Goal: Task Accomplishment & Management: Manage account settings

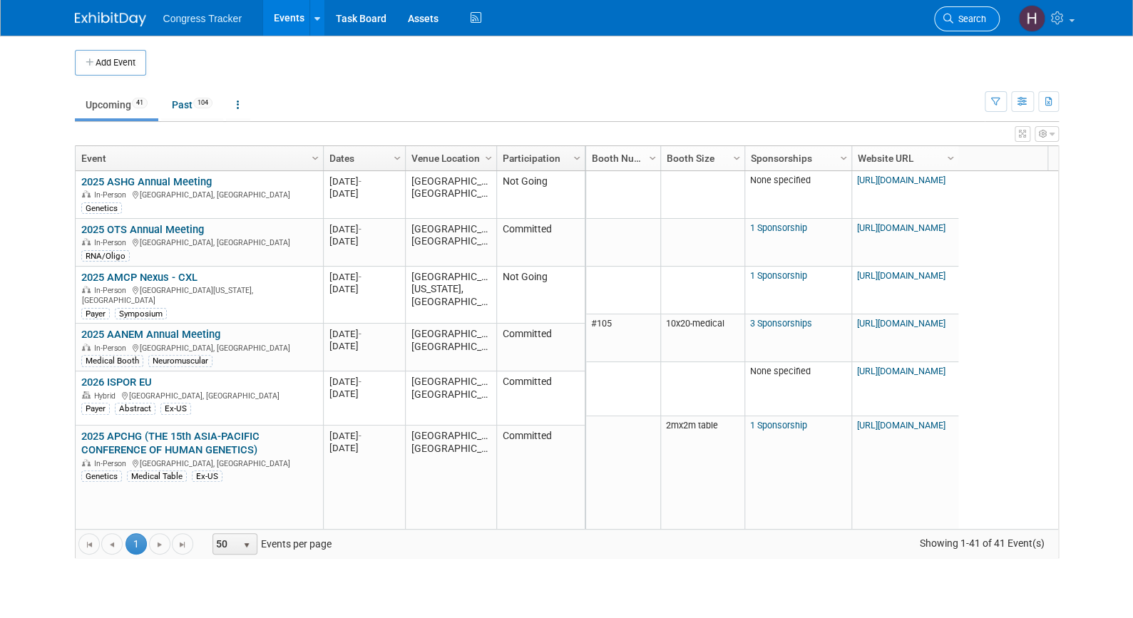
click at [961, 17] on span "Search" at bounding box center [969, 19] width 33 height 11
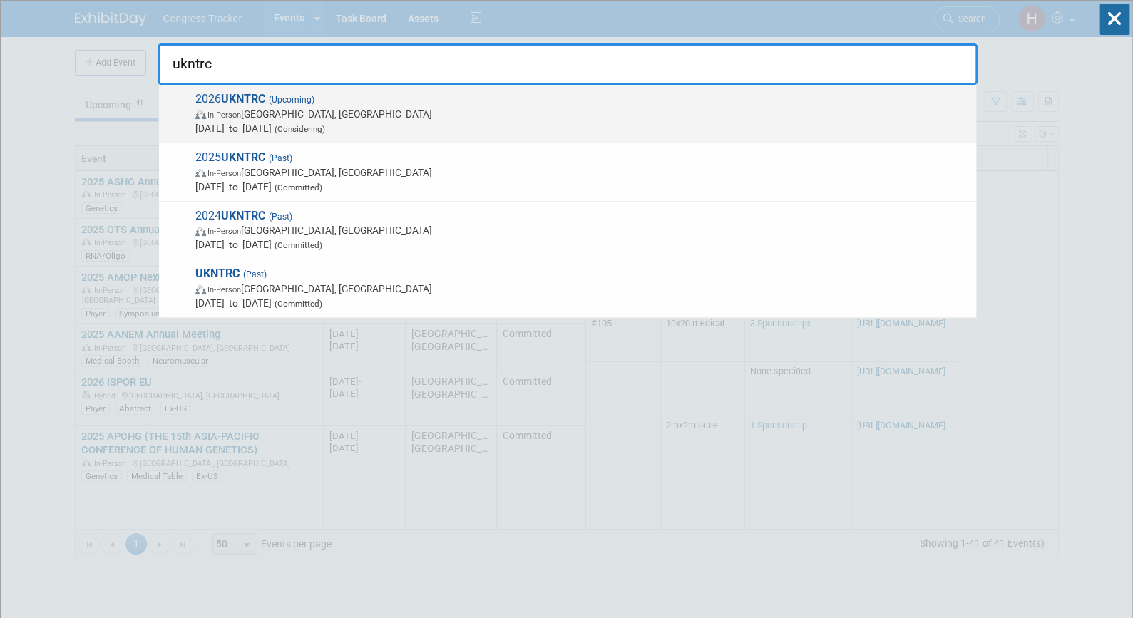
type input "ukntrc"
click at [658, 131] on span "Apr 17, 2026 to Apr 18, 2026 (Considering)" at bounding box center [582, 128] width 774 height 14
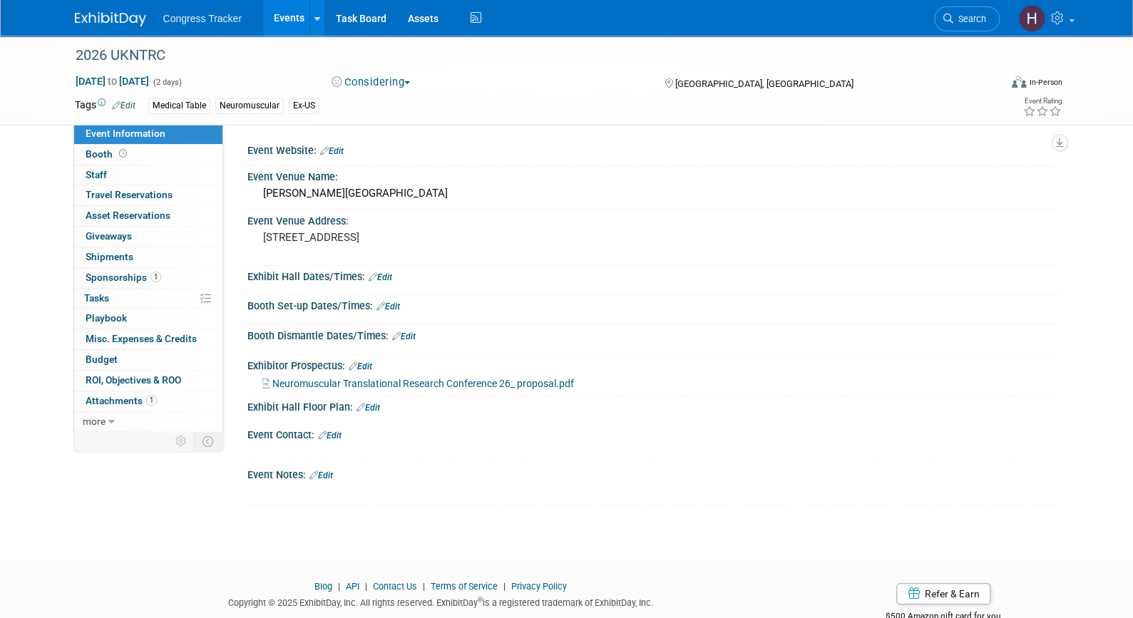
click at [438, 380] on span "Neuromuscular Translational Research Conference 26_ proposal.pdf" at bounding box center [423, 383] width 302 height 11
click at [145, 277] on span "Sponsorships 1" at bounding box center [124, 277] width 76 height 11
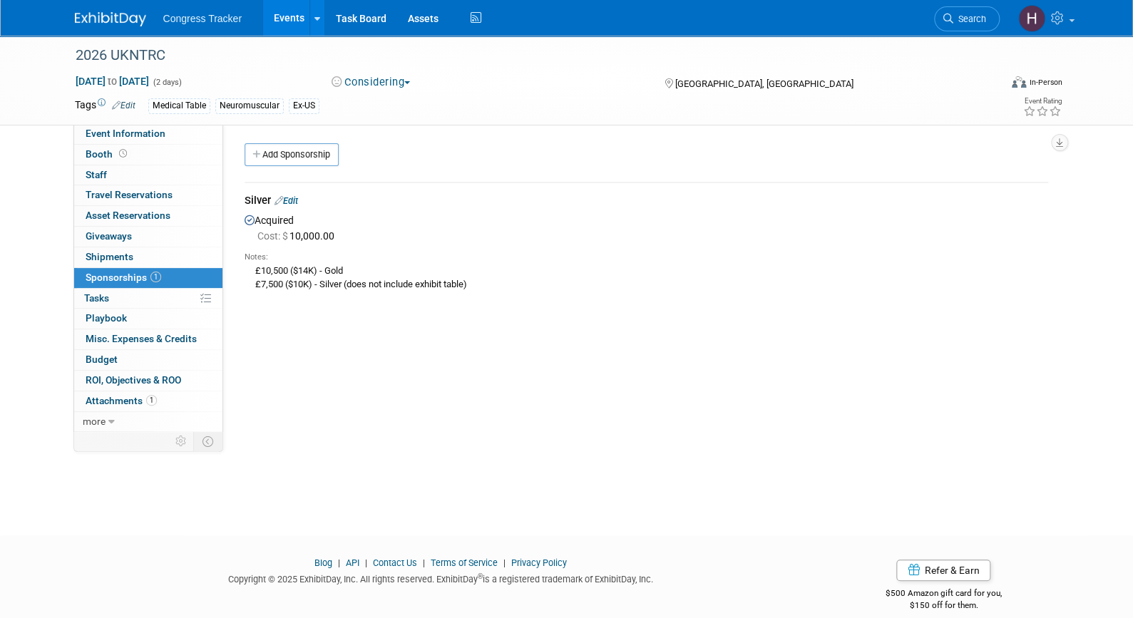
click at [292, 197] on link "Edit" at bounding box center [287, 200] width 24 height 11
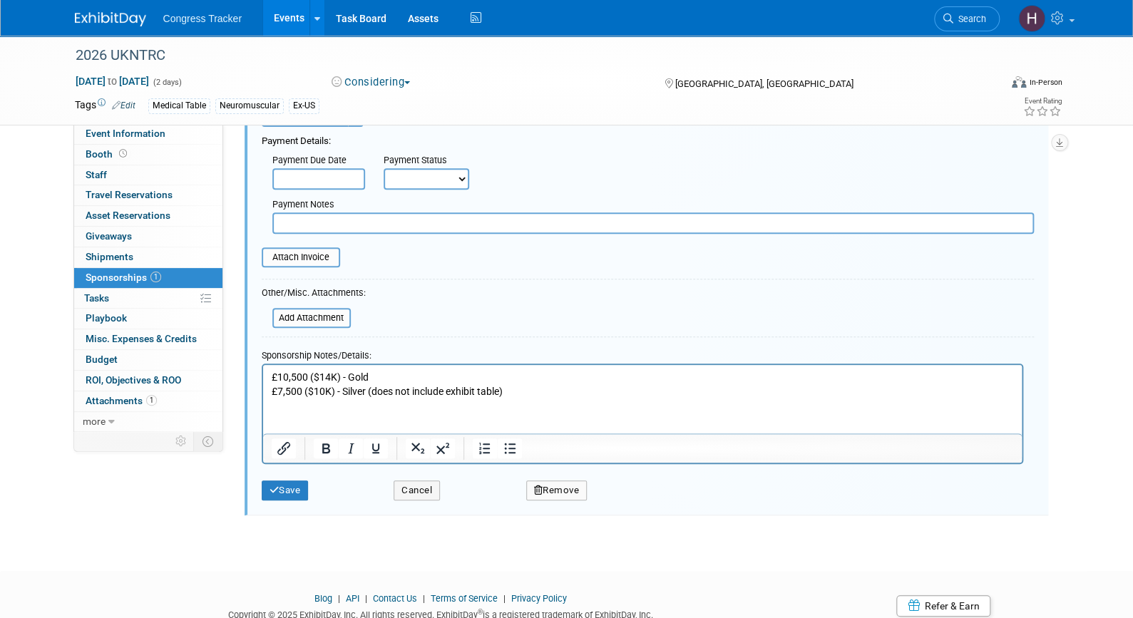
scroll to position [215, 0]
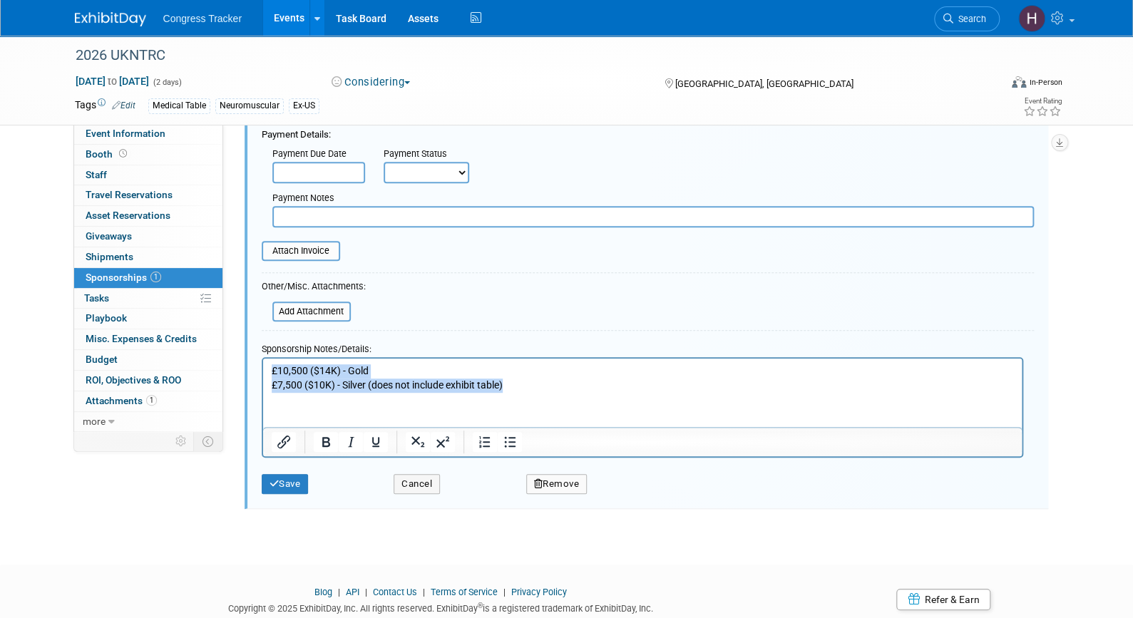
drag, startPoint x: 533, startPoint y: 387, endPoint x: 455, endPoint y: 719, distance: 340.7
click at [262, 364] on html "£10,500 ($14K) - Gold £7,500 ($10K) - Silver (does not include exhibit table)" at bounding box center [641, 375] width 759 height 34
paste body "Rich Text Area. Press ALT-0 for help."
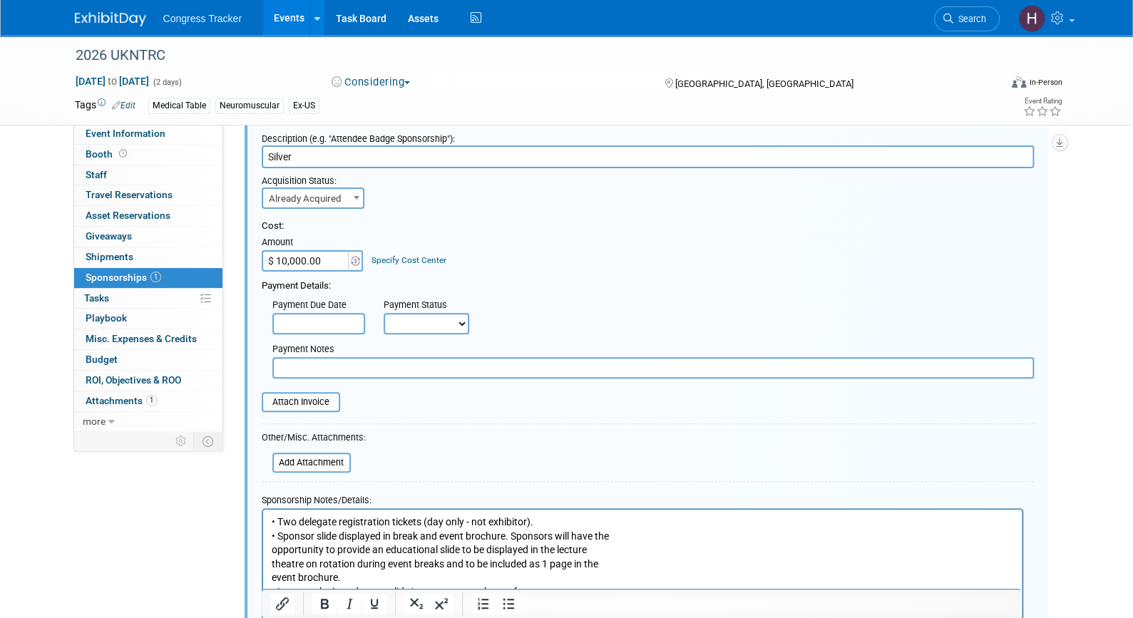
scroll to position [57, 0]
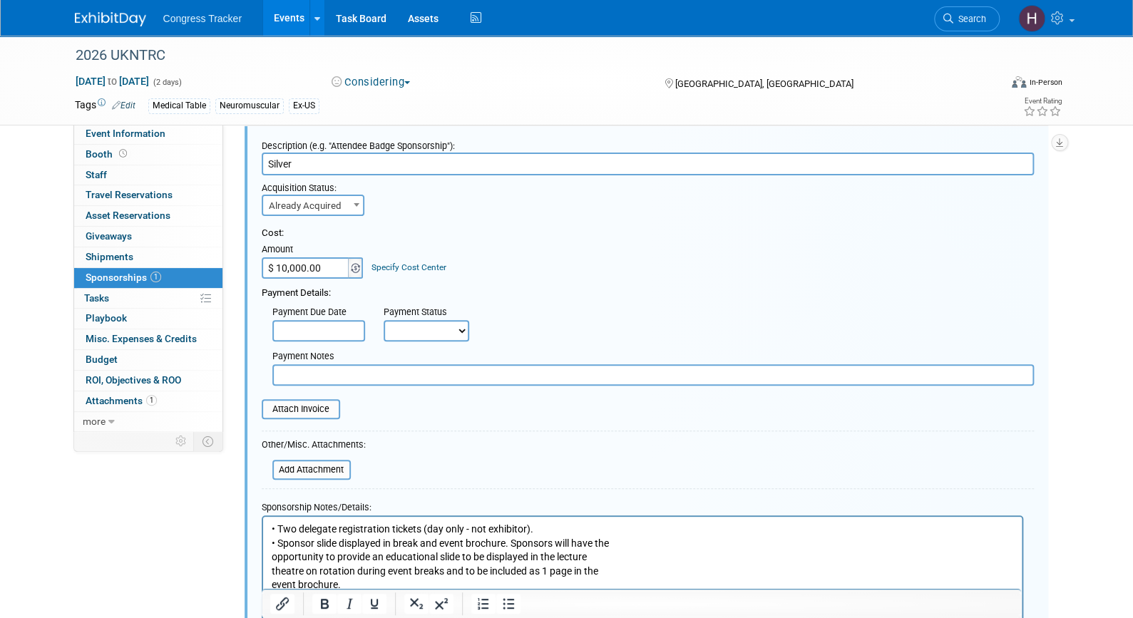
click at [353, 270] on img at bounding box center [355, 268] width 9 height 10
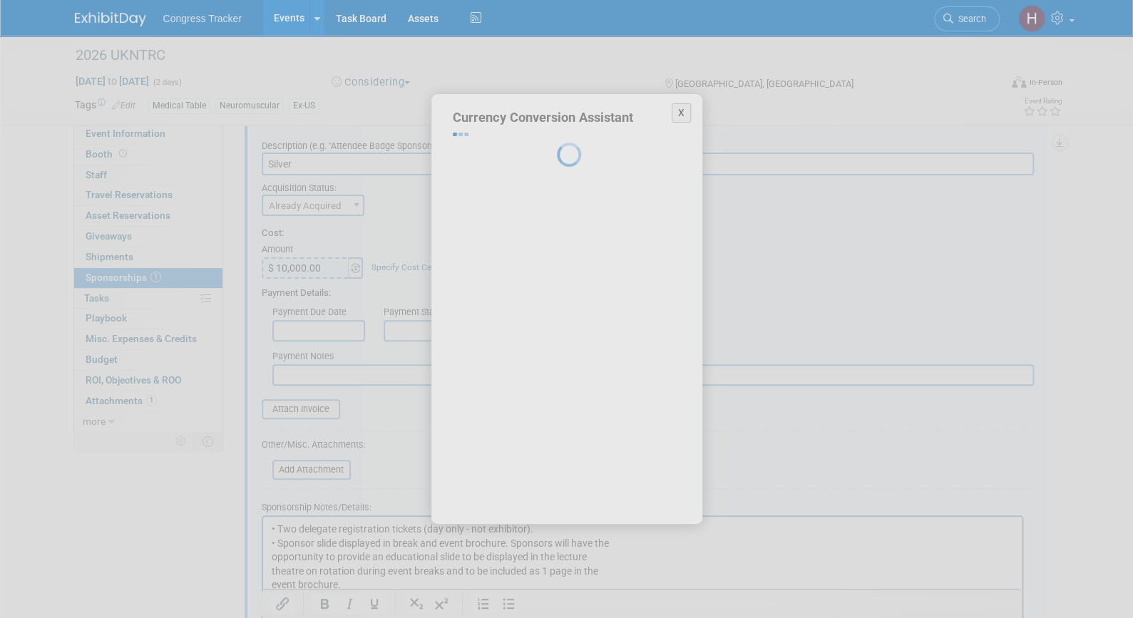
select select "4"
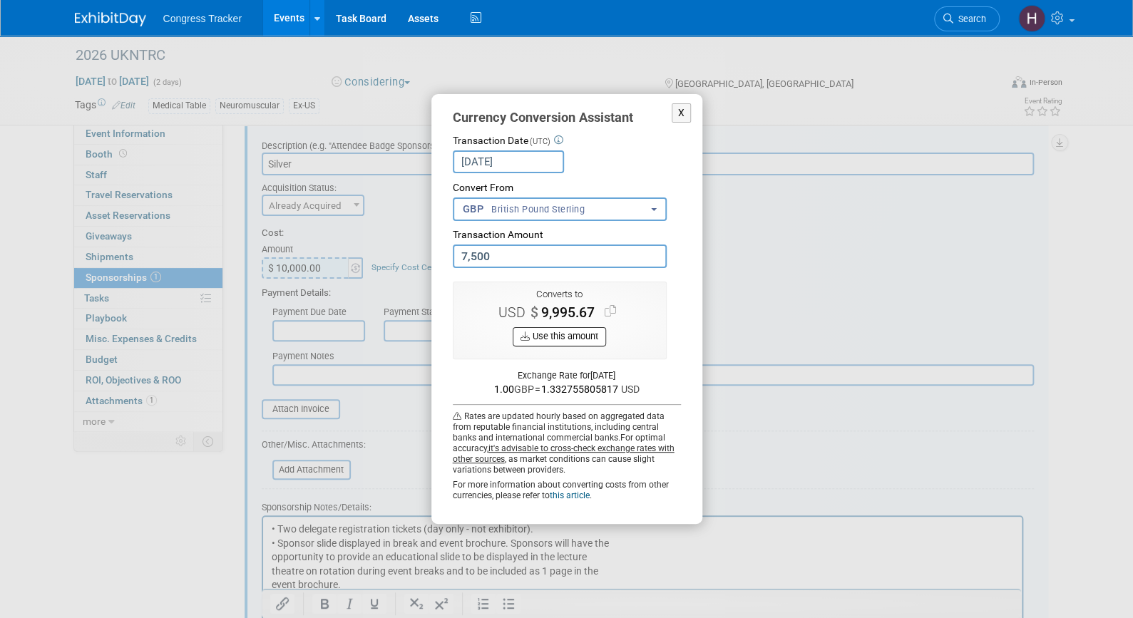
type input "7,500.00"
click at [592, 338] on button "Use this amount" at bounding box center [559, 336] width 93 height 19
type input "$ 9,995.67"
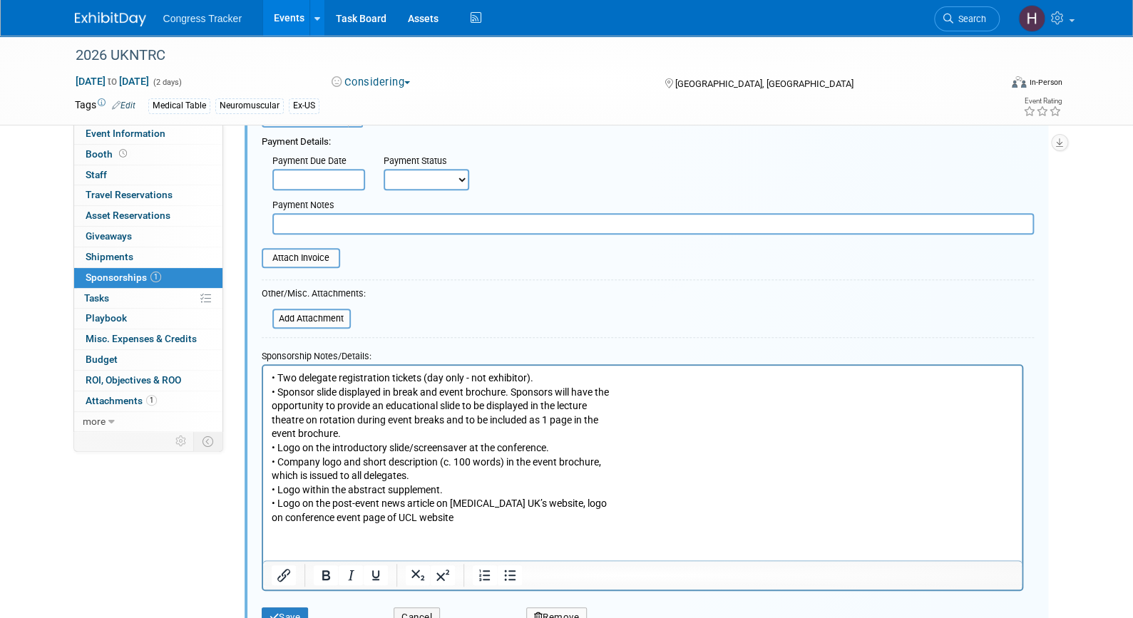
scroll to position [215, 0]
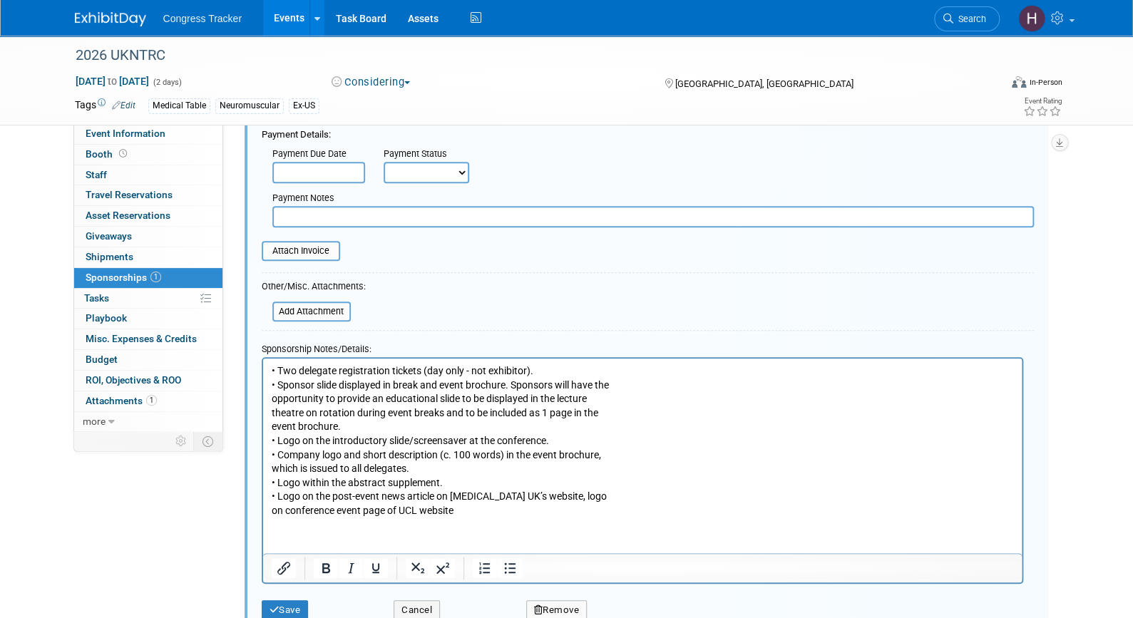
click at [272, 468] on p "• Two delegate registration tickets (day only - not exhibitor). • Sponsor slide…" at bounding box center [642, 441] width 742 height 154
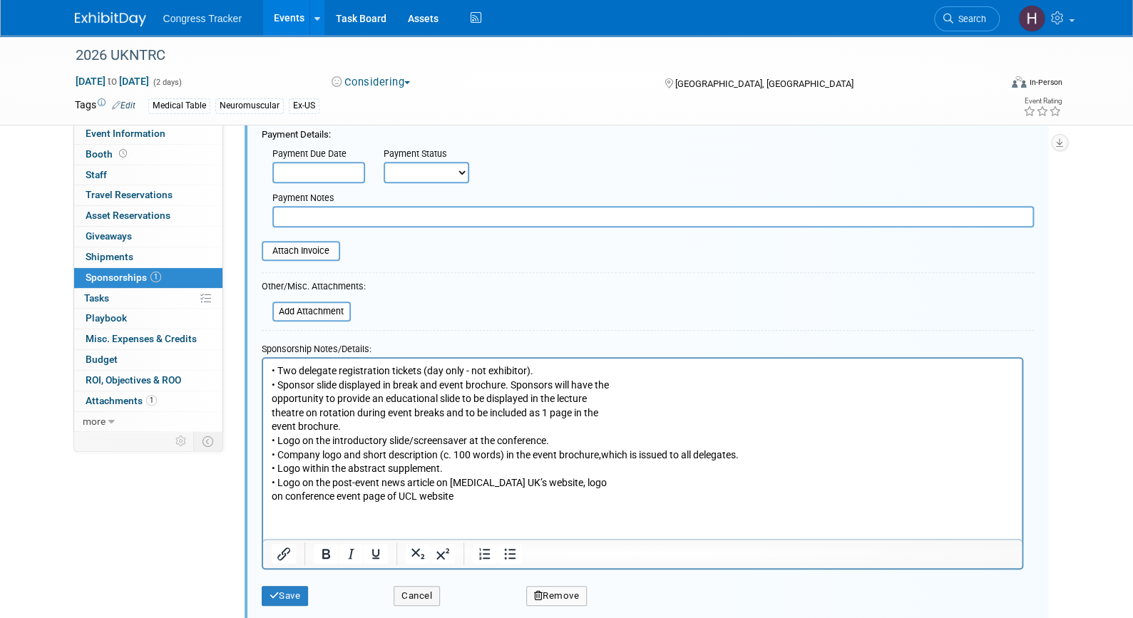
click at [271, 402] on p "• Two delegate registration tickets (day only - not exhibitor). • Sponsor slide…" at bounding box center [642, 434] width 742 height 140
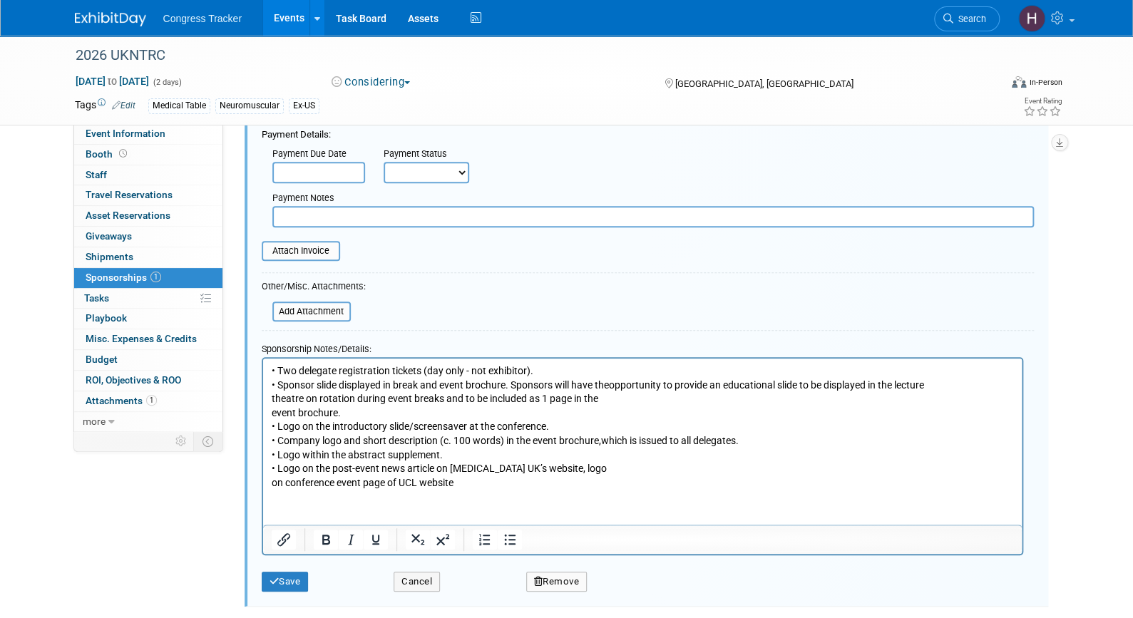
click at [271, 402] on p "• Two delegate registration tickets (day only - not exhibitor). • Sponsor slide…" at bounding box center [642, 426] width 742 height 125
click at [271, 412] on p "• Two delegate registration tickets (day only - not exhibitor). • Sponsor slide…" at bounding box center [642, 426] width 742 height 125
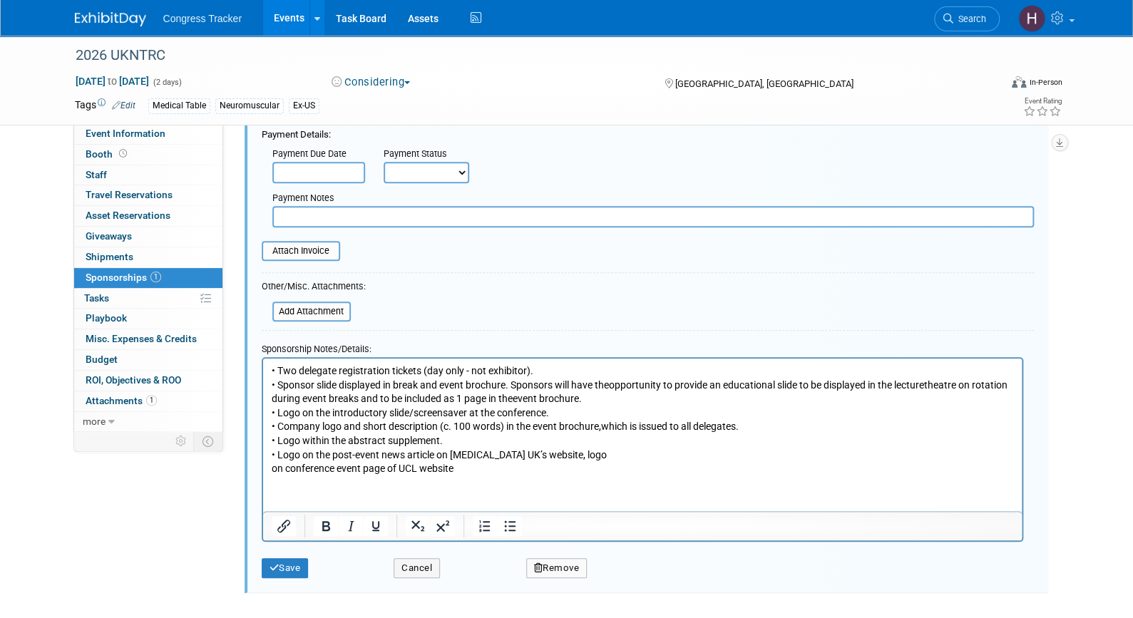
click at [271, 468] on p "• Two delegate registration tickets (day only - not exhibitor). • Sponsor slide…" at bounding box center [642, 420] width 742 height 112
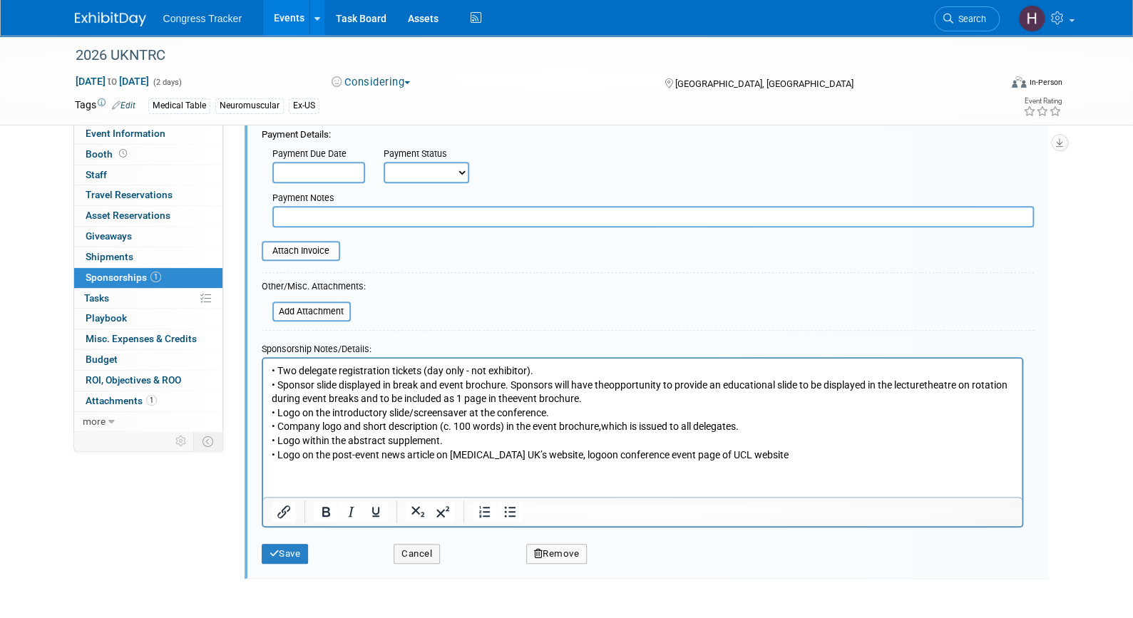
click at [816, 452] on p "• Two delegate registration tickets (day only - not exhibitor). • Sponsor slide…" at bounding box center [642, 413] width 742 height 98
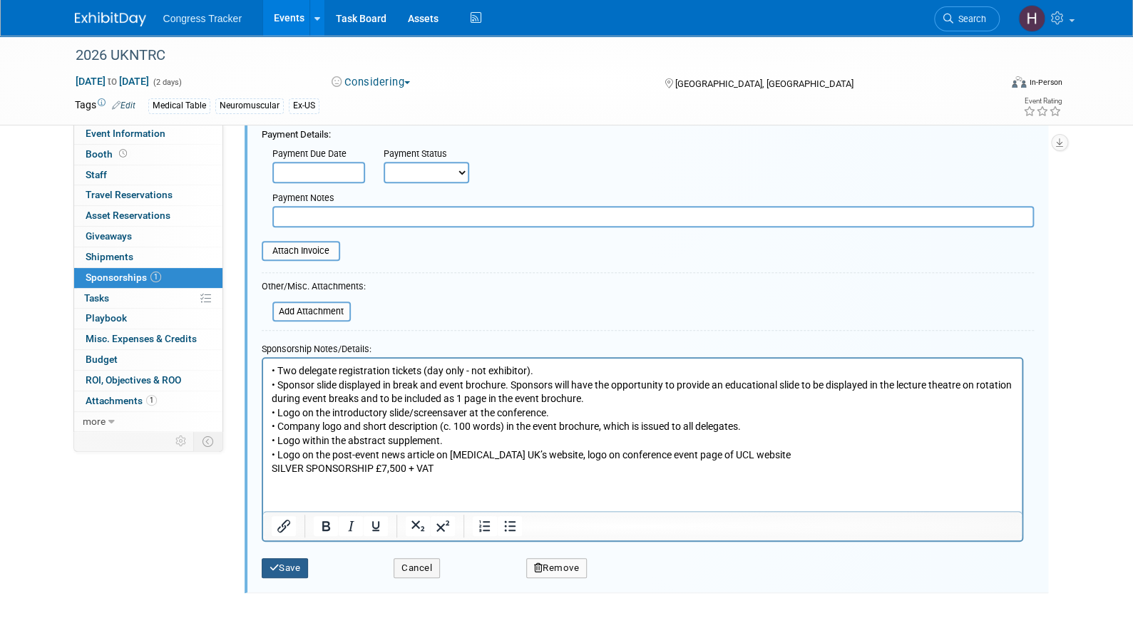
click at [277, 565] on button "Save" at bounding box center [285, 568] width 47 height 20
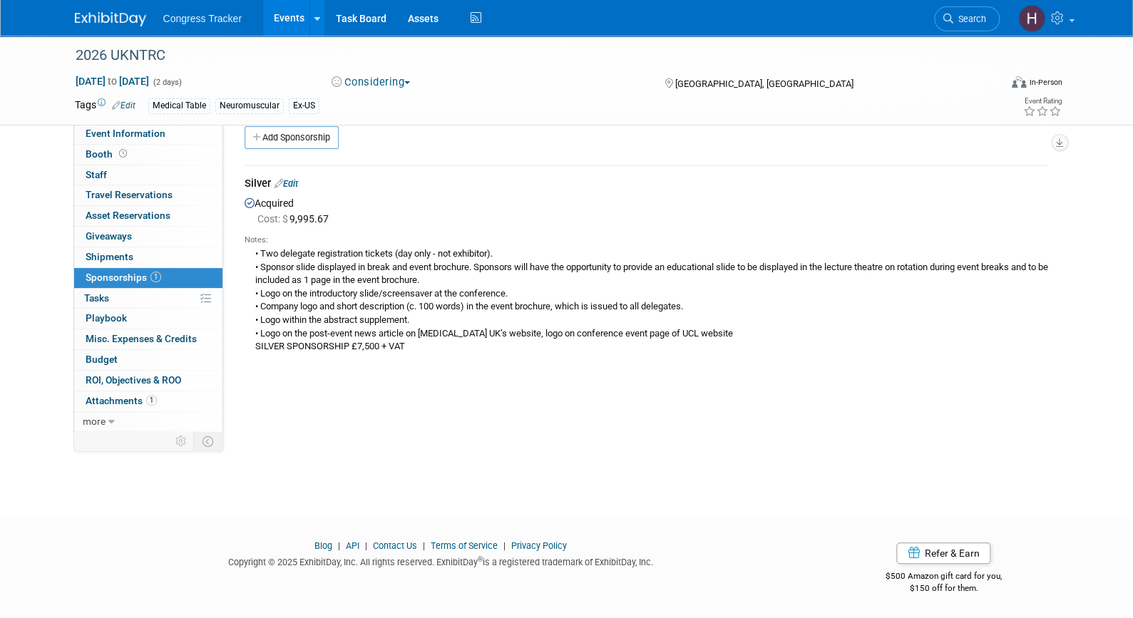
scroll to position [0, 0]
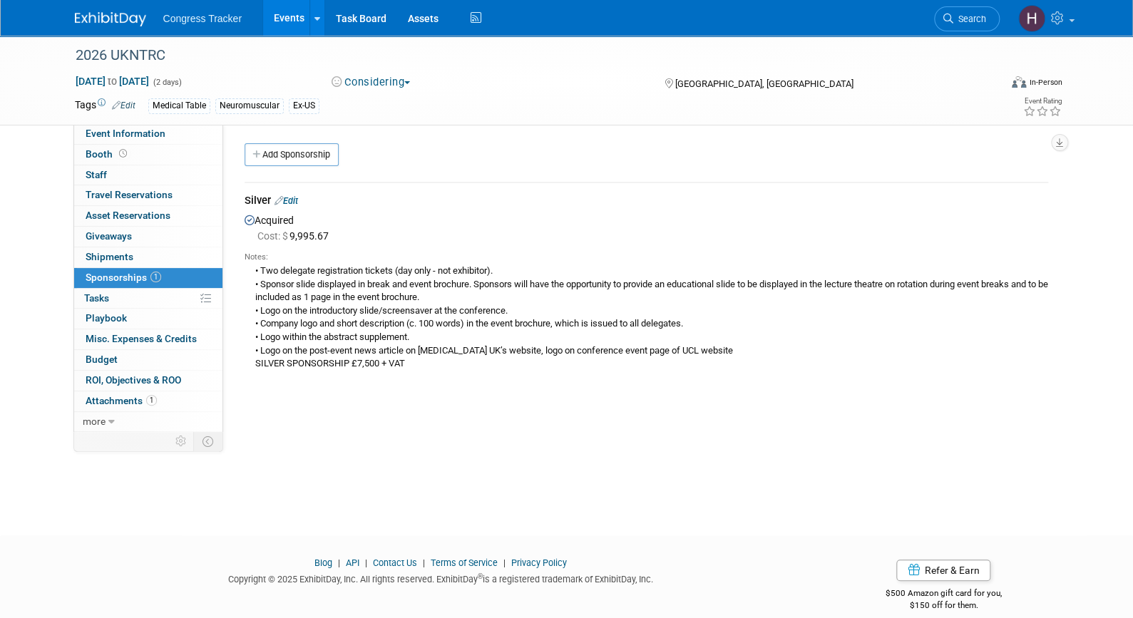
click at [299, 15] on link "Events" at bounding box center [289, 18] width 52 height 36
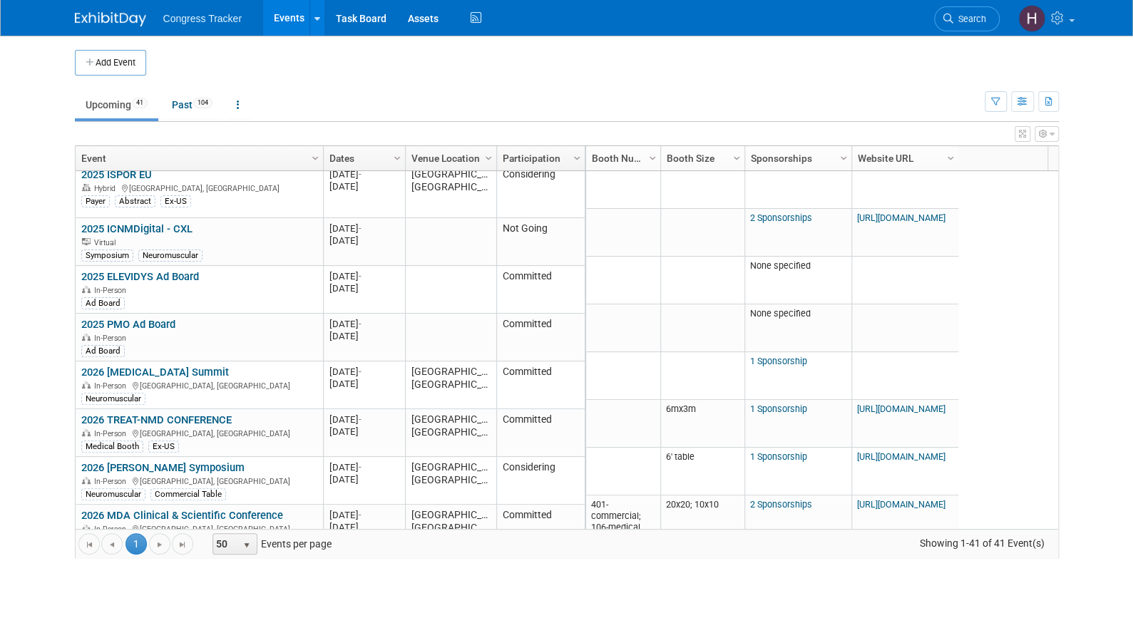
scroll to position [588, 0]
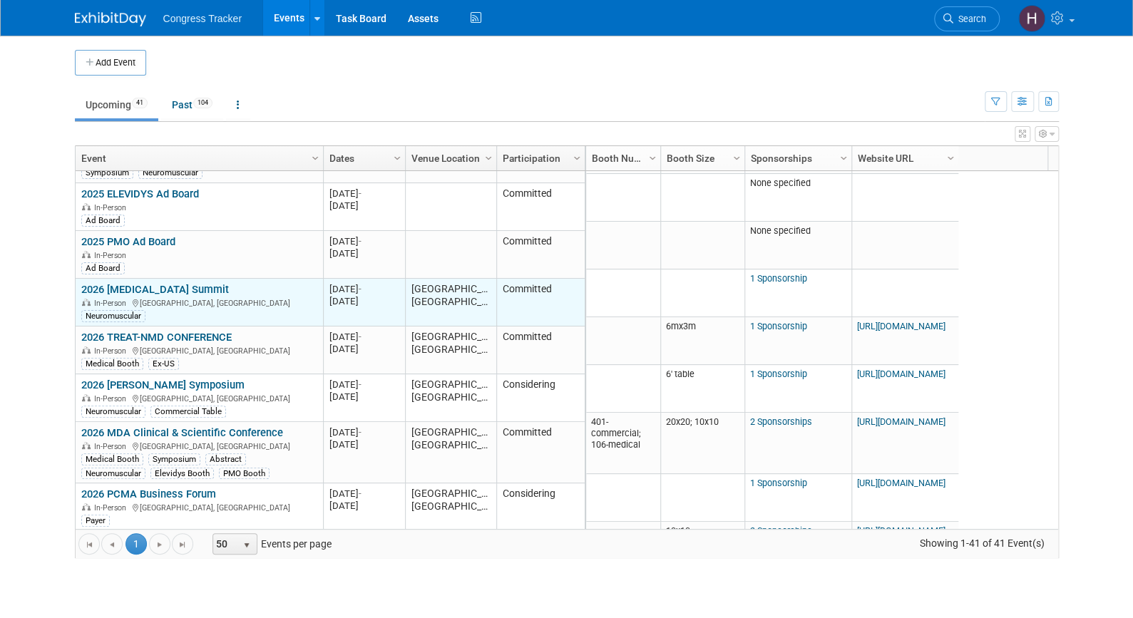
click at [158, 283] on link "2026 [MEDICAL_DATA] Summit" at bounding box center [155, 289] width 148 height 13
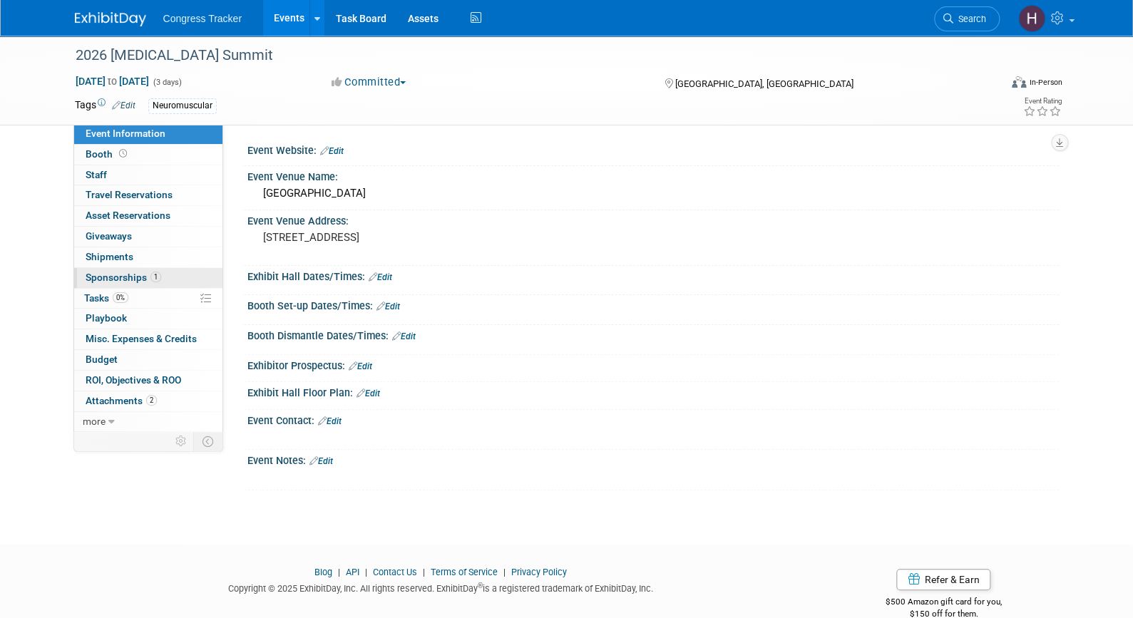
click at [150, 276] on span "1" at bounding box center [155, 277] width 11 height 11
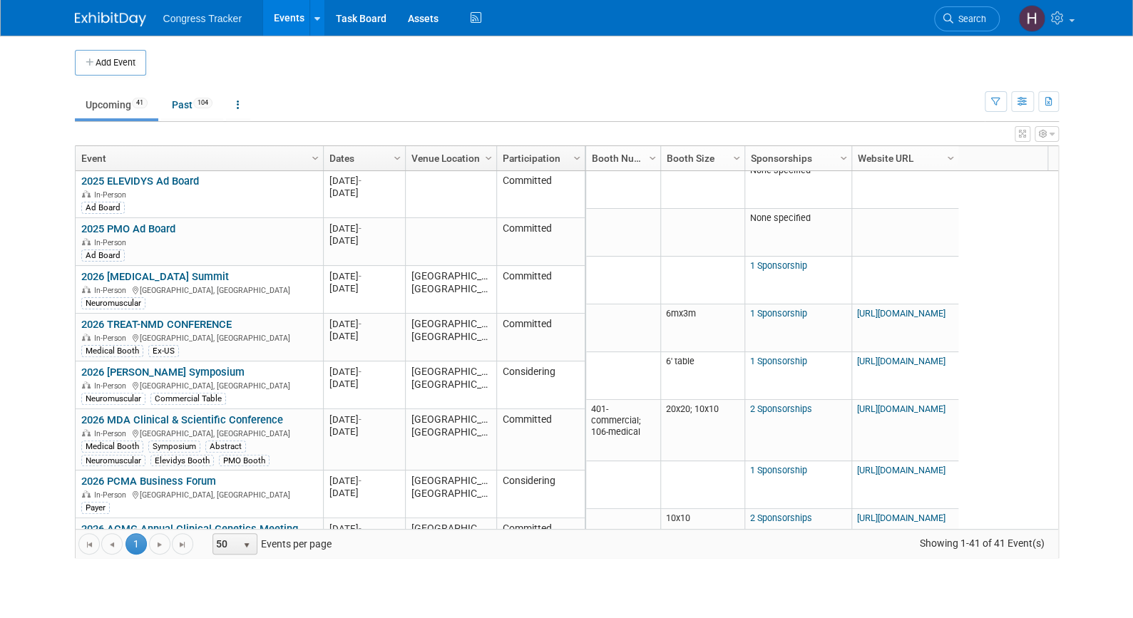
scroll to position [697, 0]
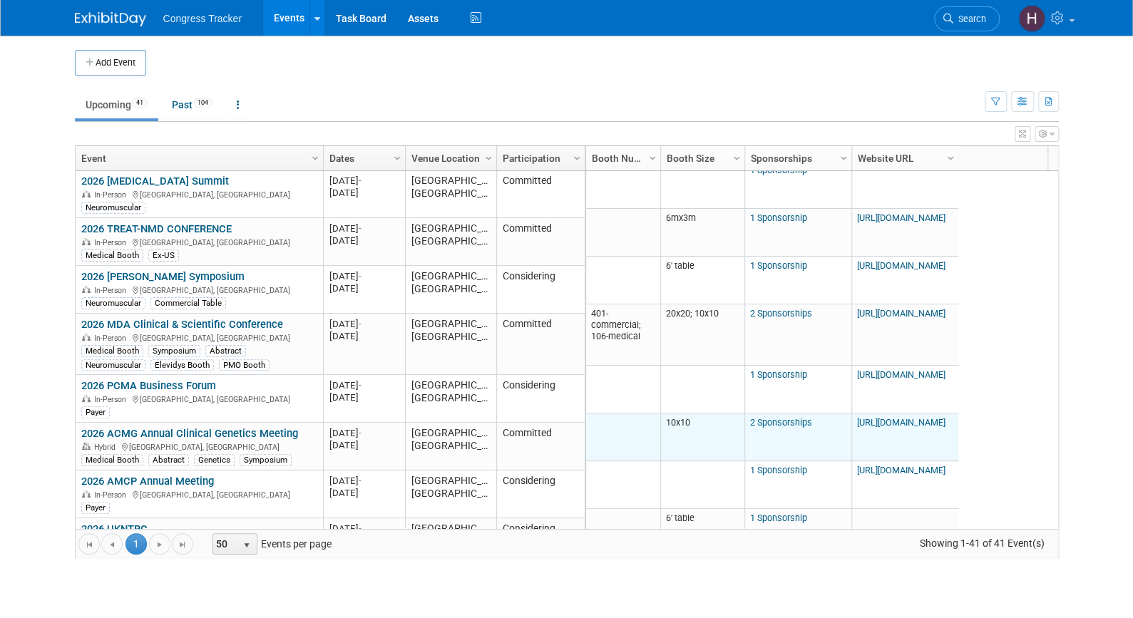
click at [775, 421] on link "2 Sponsorships" at bounding box center [781, 422] width 62 height 11
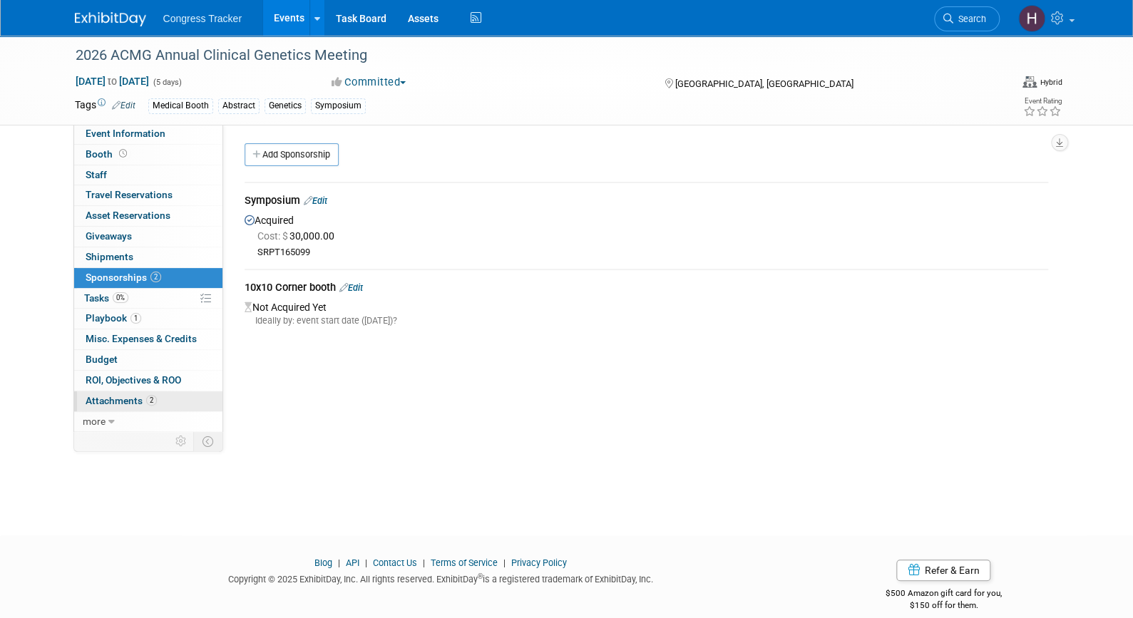
click at [129, 398] on span "Attachments 2" at bounding box center [121, 400] width 71 height 11
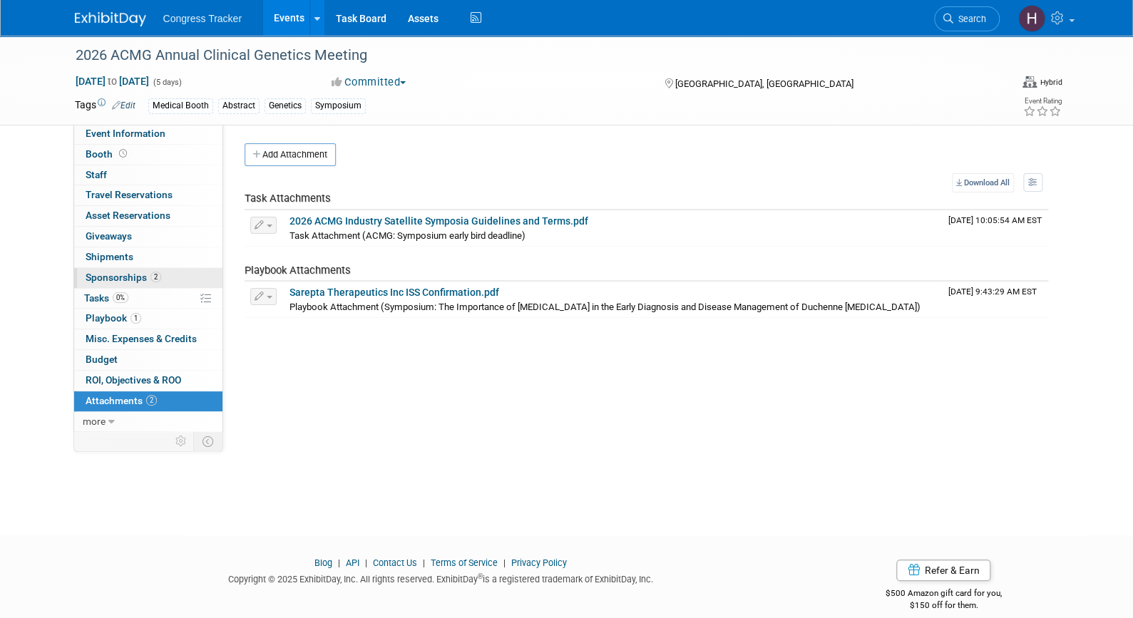
click at [121, 272] on span "Sponsorships 2" at bounding box center [124, 277] width 76 height 11
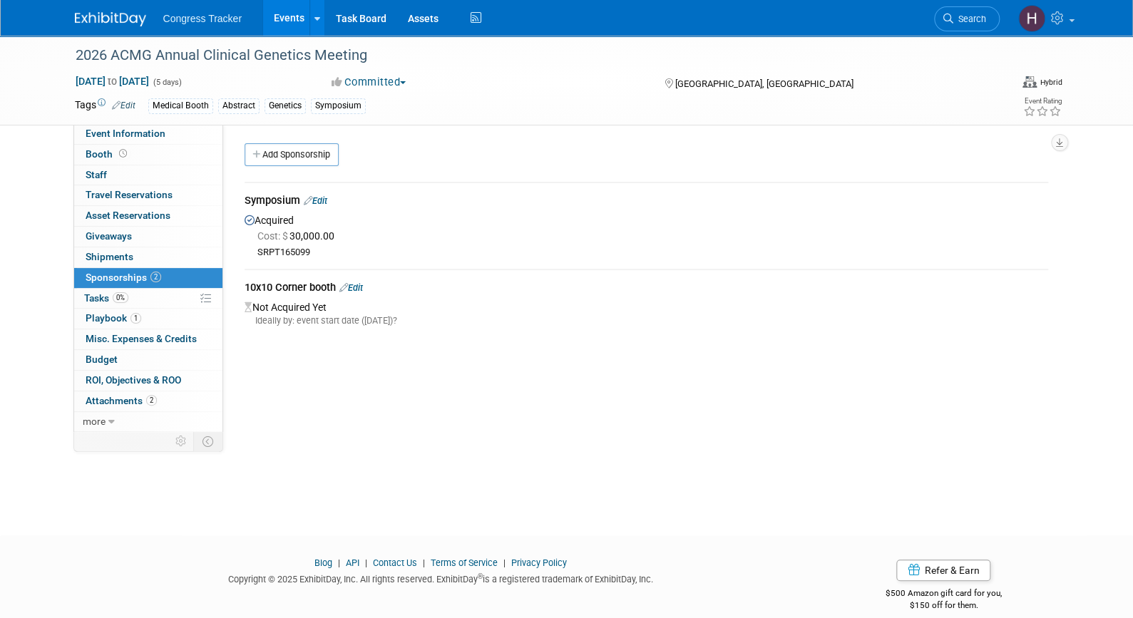
click at [363, 286] on link "Edit" at bounding box center [351, 287] width 24 height 11
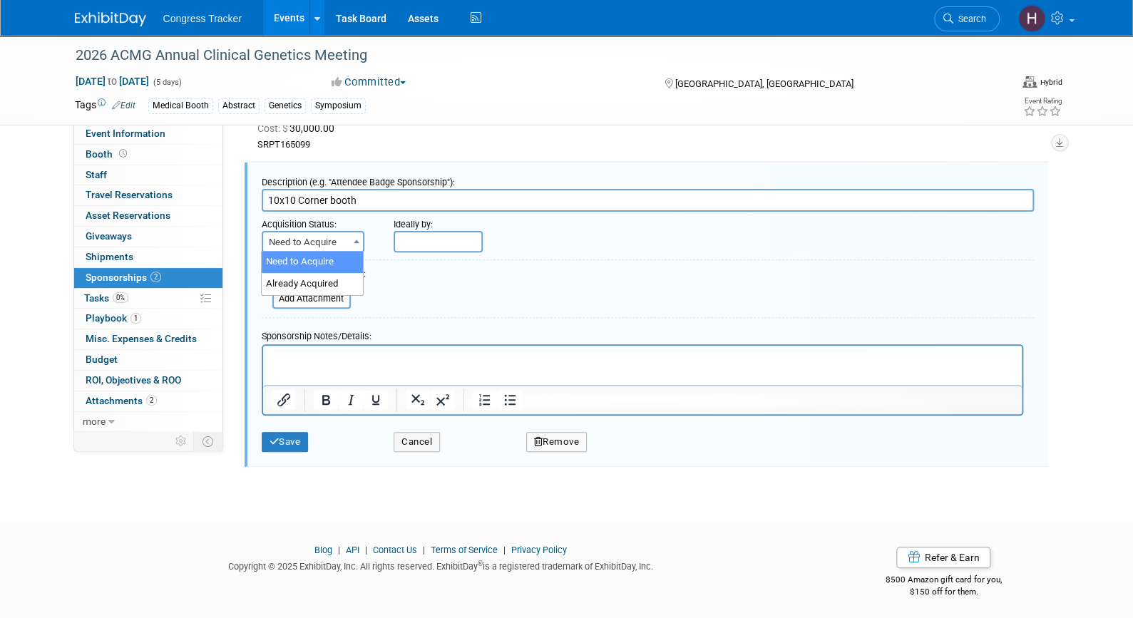
click at [344, 242] on span "Need to Acquire" at bounding box center [313, 242] width 101 height 20
select select "2"
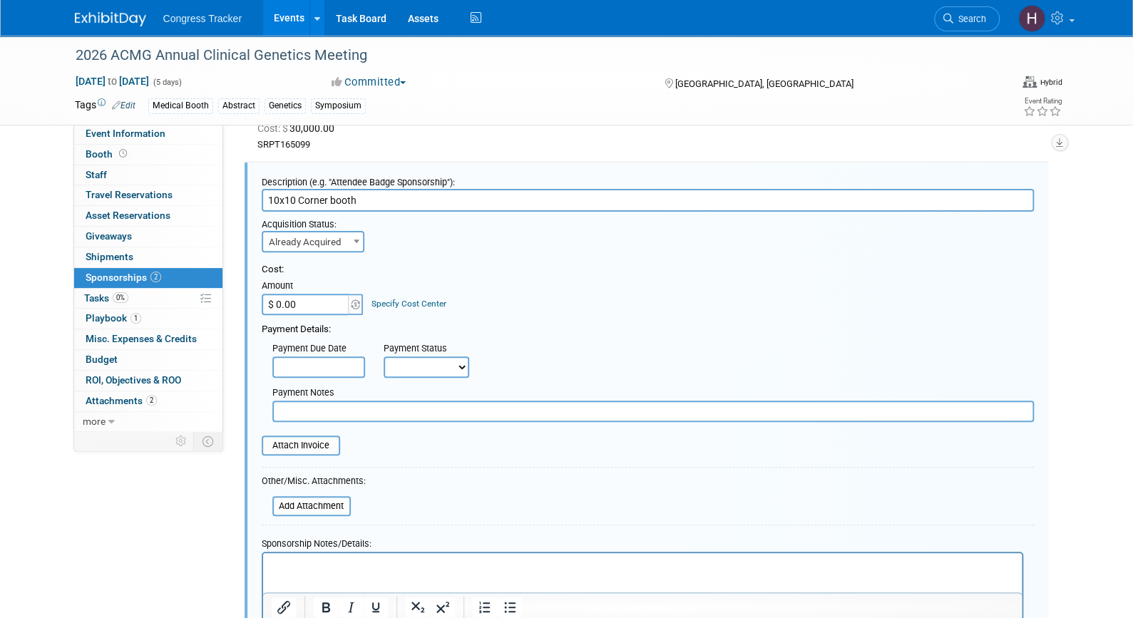
click at [323, 302] on input "$ 0.00" at bounding box center [306, 304] width 89 height 21
paste input "7,95"
type input "$ 7,950.00"
click at [331, 409] on input "text" at bounding box center [653, 411] width 762 height 21
type input "pd via cc"
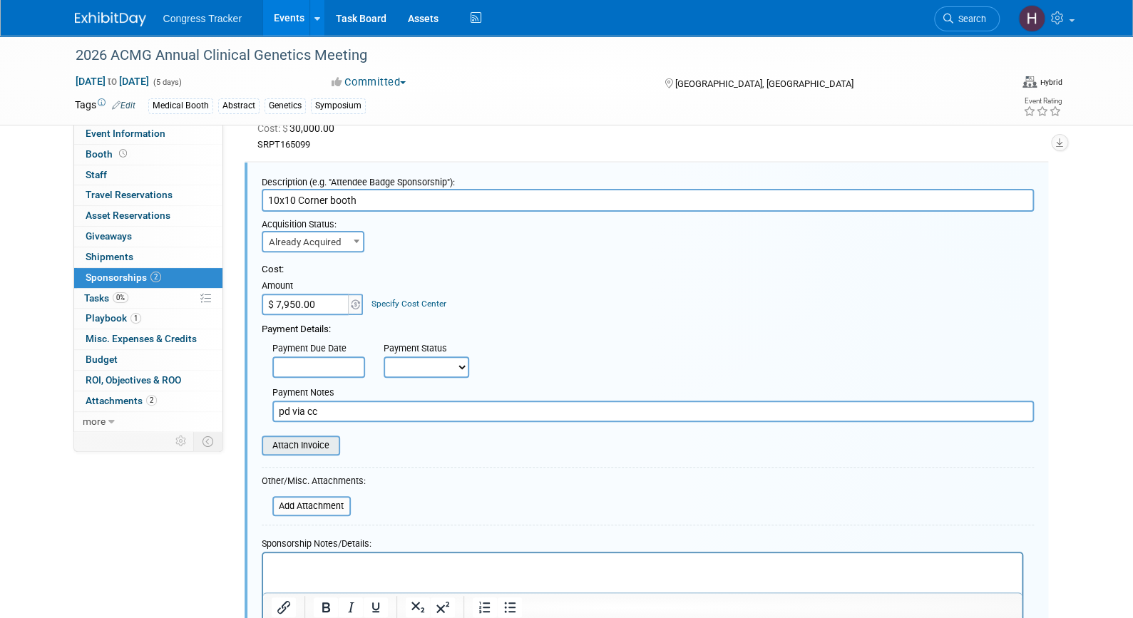
click at [312, 441] on input "file" at bounding box center [254, 445] width 170 height 17
click at [321, 507] on input "file" at bounding box center [265, 506] width 170 height 17
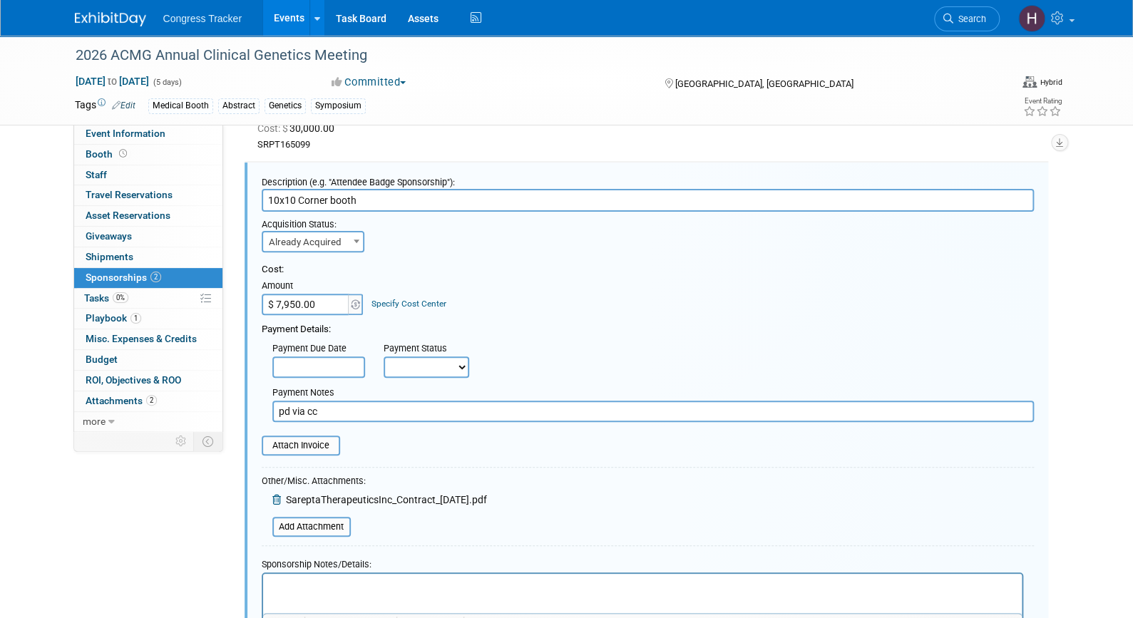
scroll to position [326, 0]
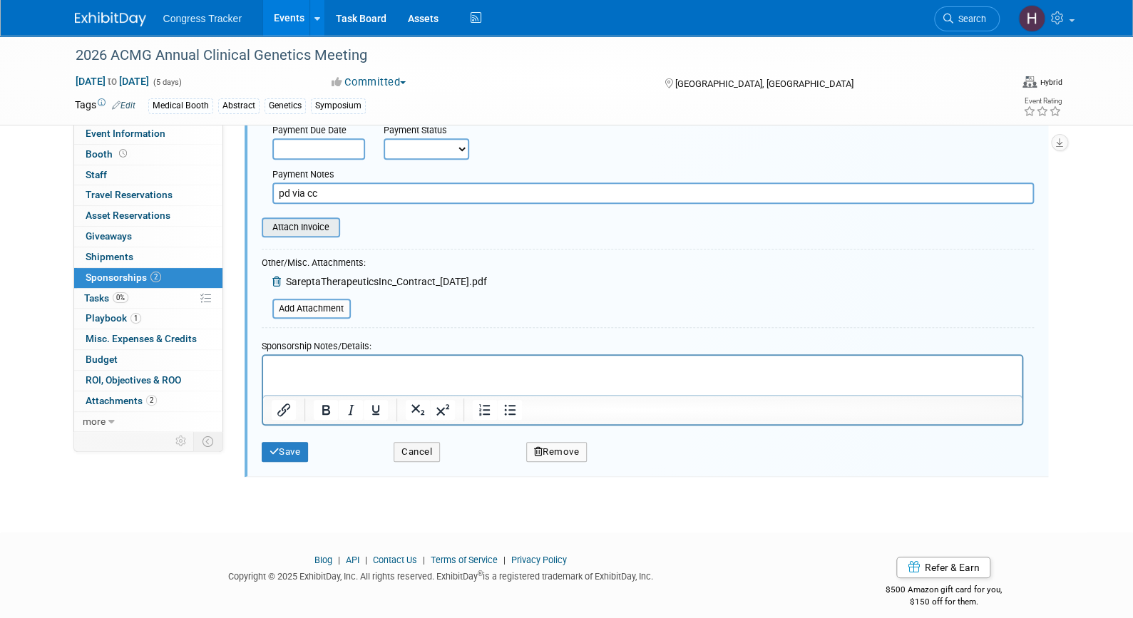
click at [301, 227] on input "file" at bounding box center [254, 227] width 170 height 17
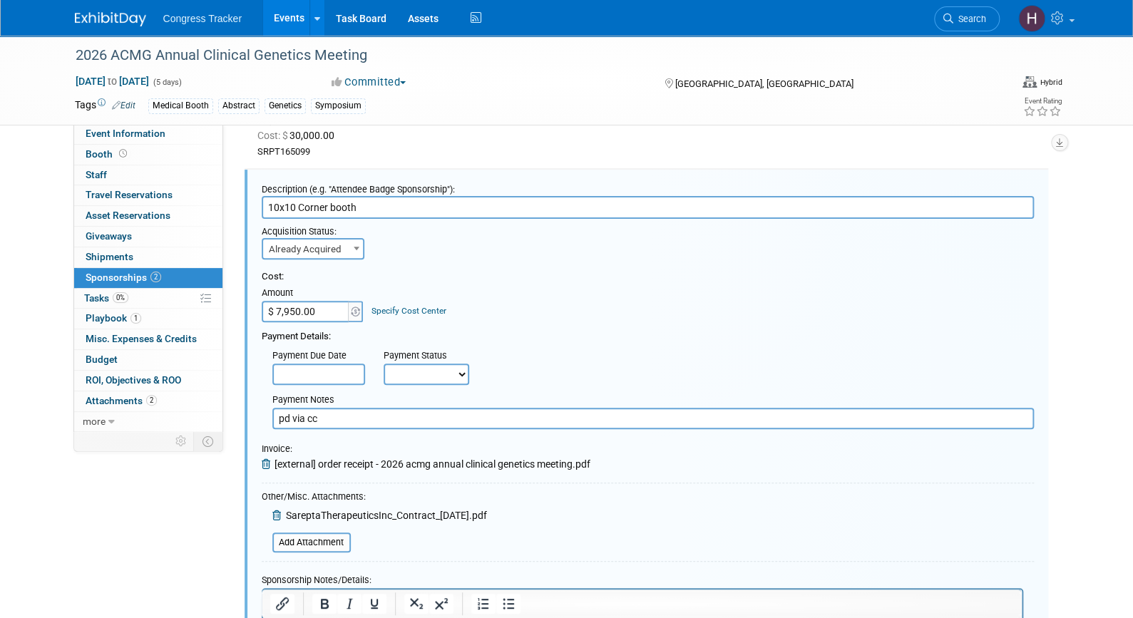
scroll to position [98, 0]
click at [328, 316] on input "$ 7,950.00" at bounding box center [306, 313] width 89 height 21
type input "$ 4,700.00"
drag, startPoint x: 548, startPoint y: 377, endPoint x: 436, endPoint y: 372, distance: 111.4
click at [436, 372] on div "Payment Due Date Payment Status Not Paid Yet Partially Paid Paid in Full Next P…" at bounding box center [648, 366] width 794 height 41
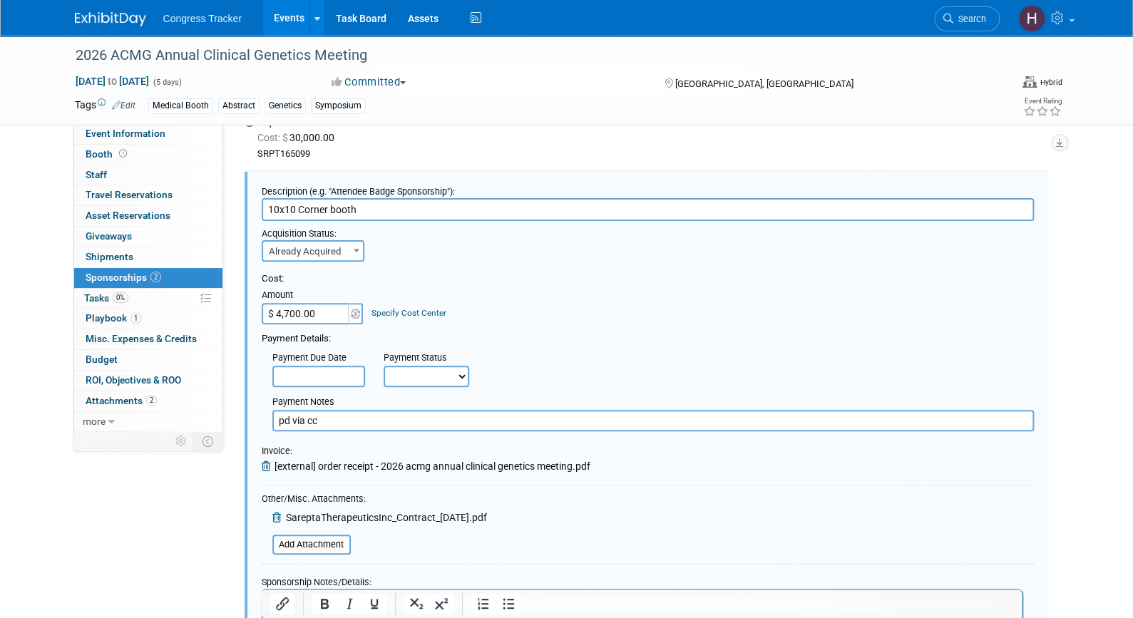
click at [436, 372] on select "Not Paid Yet Partially Paid Paid in Full" at bounding box center [427, 376] width 86 height 21
select select "1"
click at [384, 366] on select "Not Paid Yet Partially Paid Paid in Full" at bounding box center [427, 376] width 86 height 21
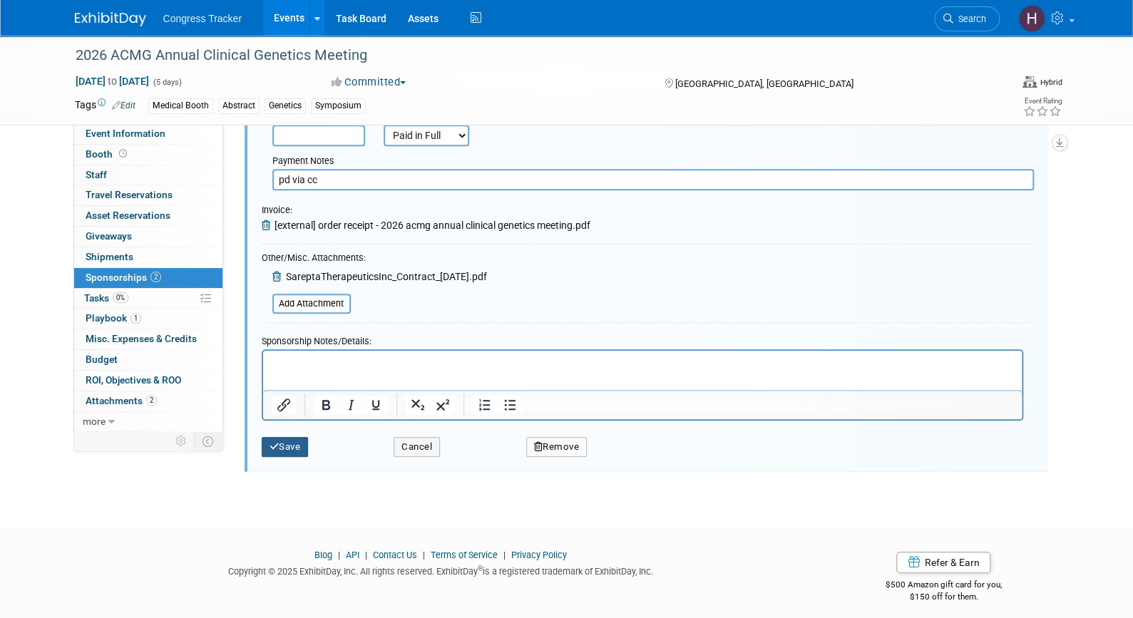
click at [295, 440] on button "Save" at bounding box center [285, 447] width 47 height 20
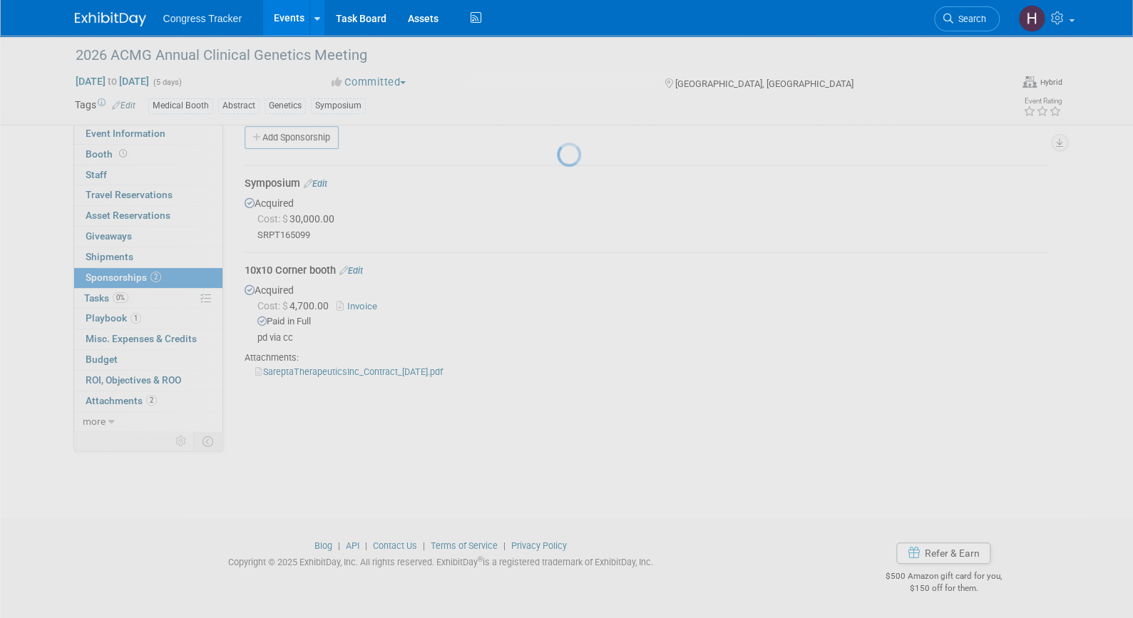
scroll to position [17, 0]
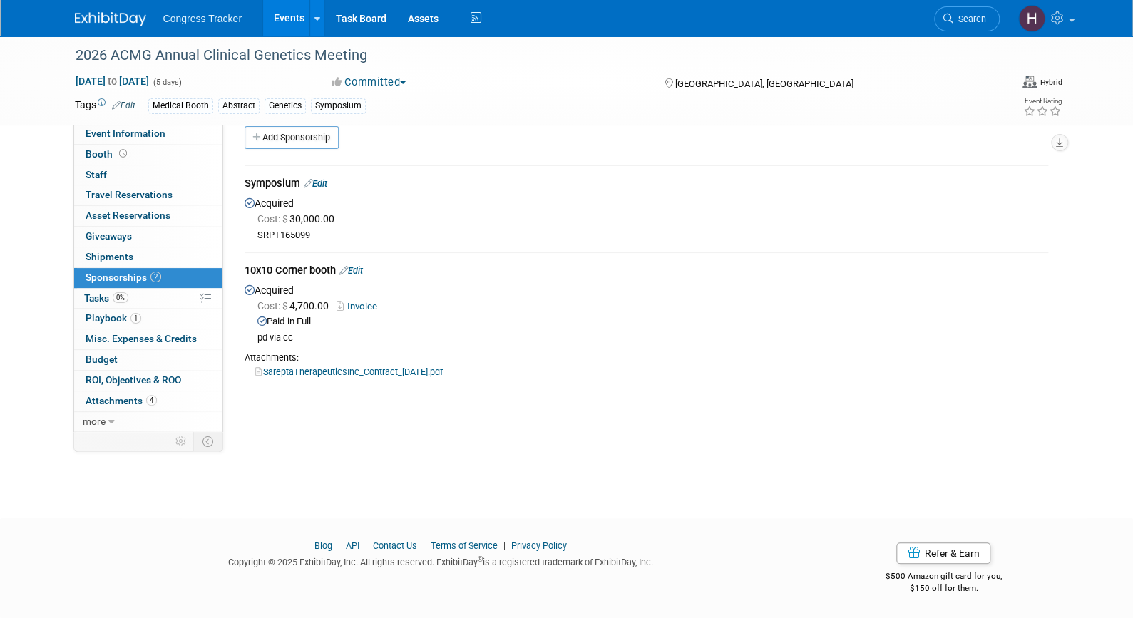
click at [292, 18] on link "Events" at bounding box center [289, 18] width 52 height 36
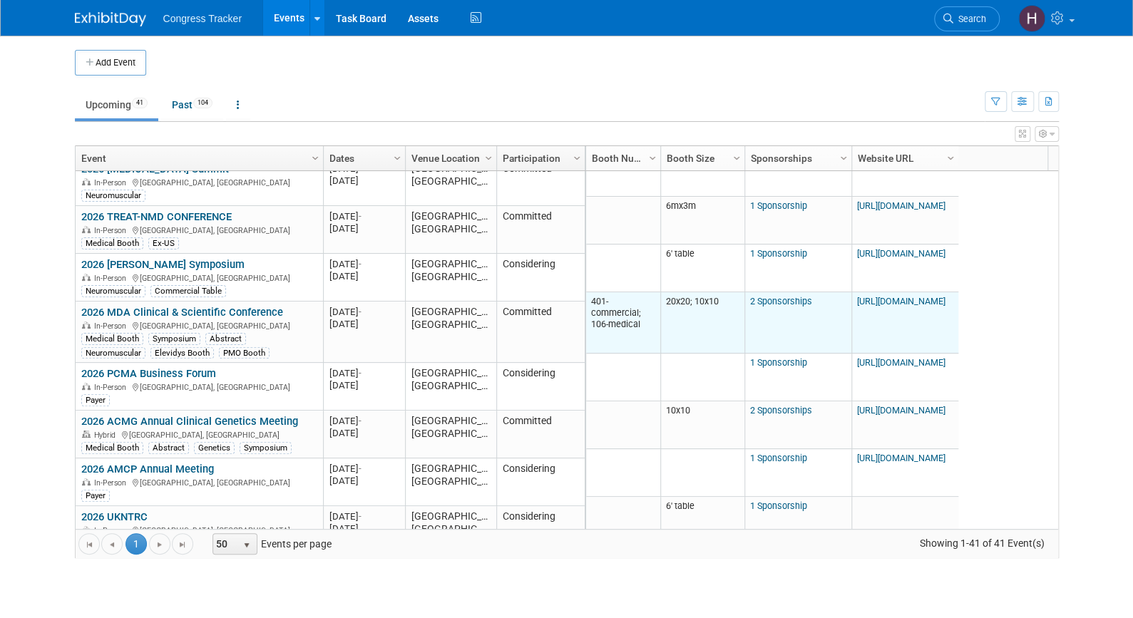
click at [789, 304] on link "2 Sponsorships" at bounding box center [781, 301] width 62 height 11
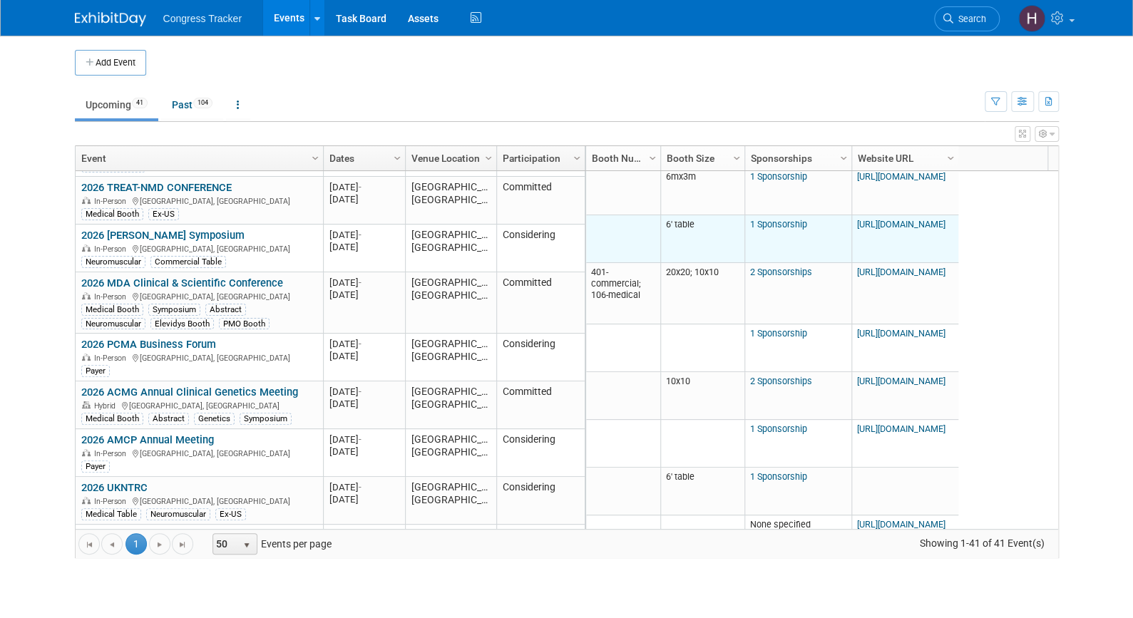
click at [776, 221] on link "1 Sponsorship" at bounding box center [778, 224] width 57 height 11
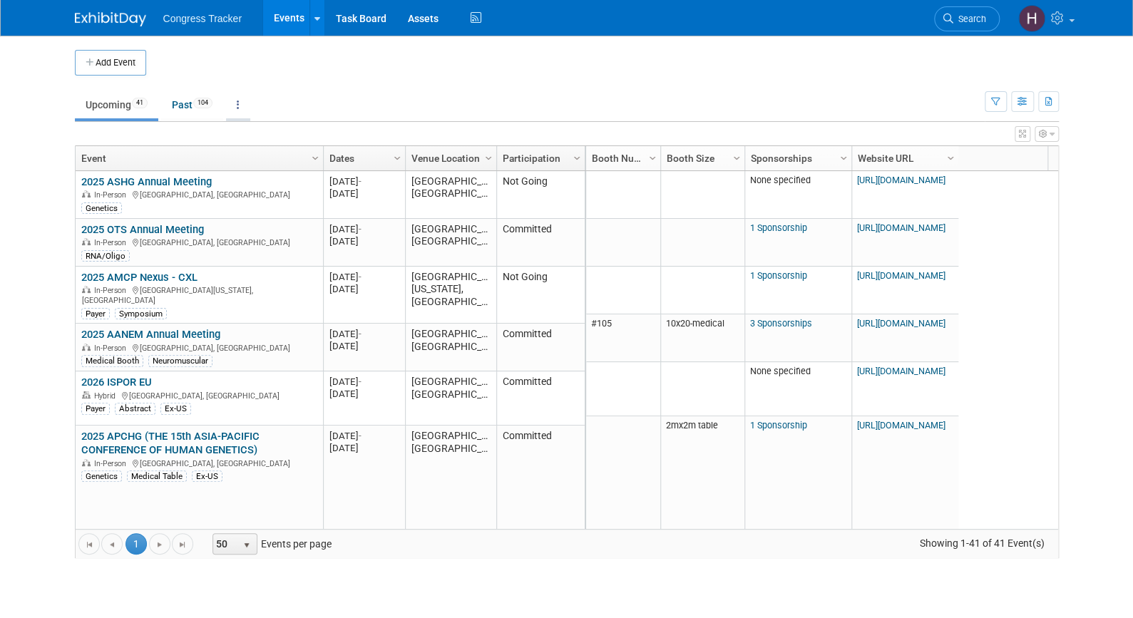
click at [243, 107] on link at bounding box center [238, 104] width 24 height 27
click at [263, 172] on span "Events grouped by year" at bounding box center [282, 175] width 85 height 11
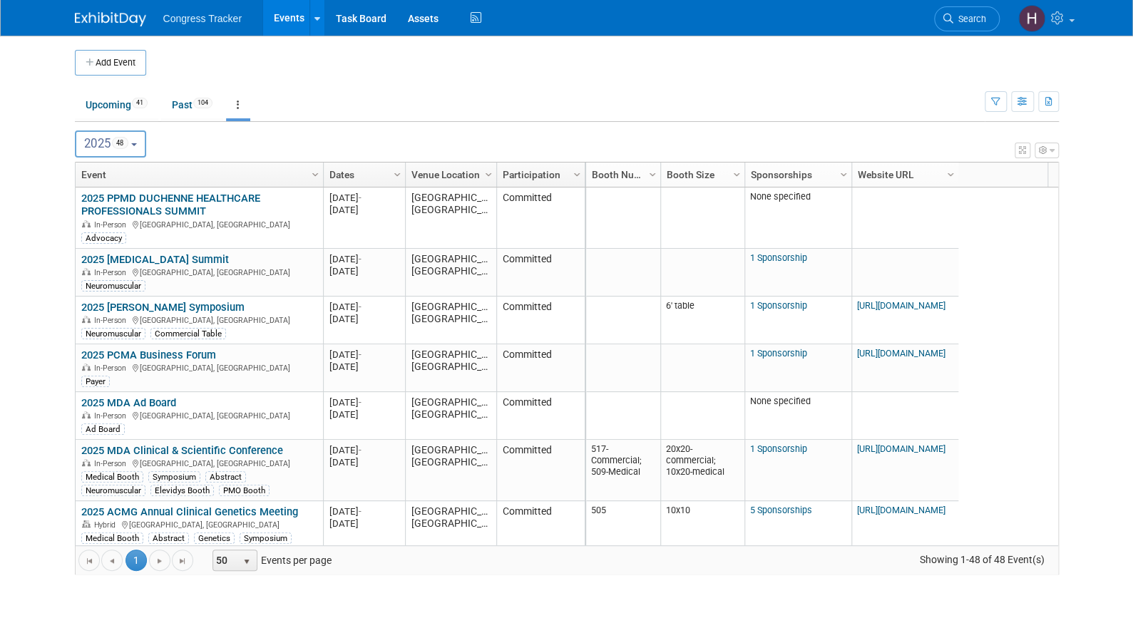
click at [136, 138] on button "2025 48" at bounding box center [111, 143] width 72 height 27
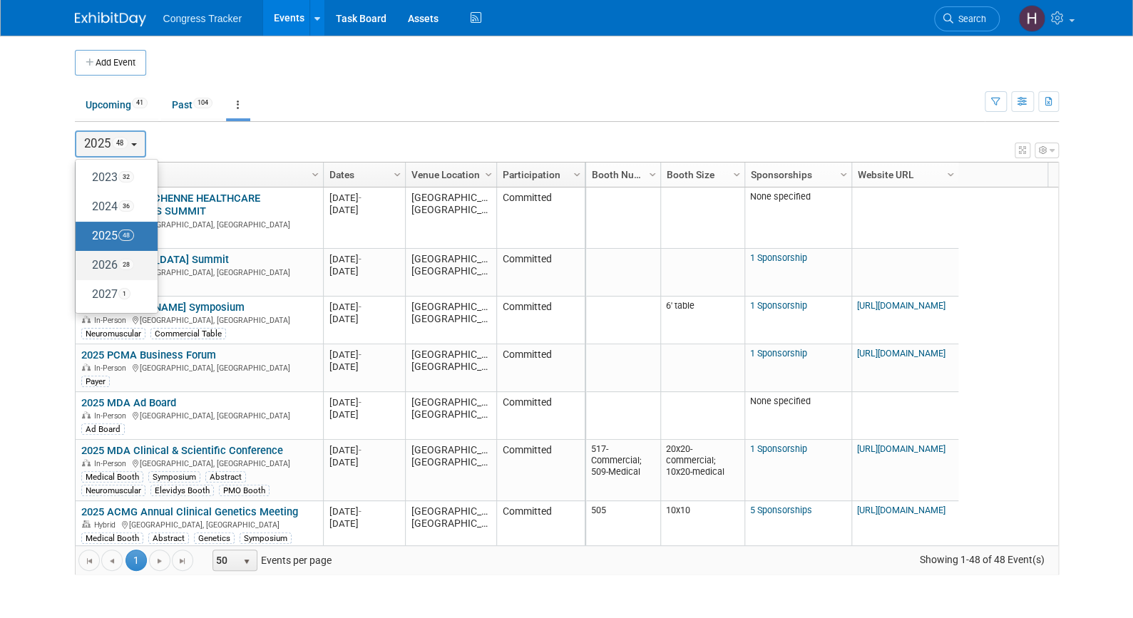
click at [116, 265] on label "2026 28" at bounding box center [113, 266] width 61 height 24
click at [87, 265] on input "2026 28" at bounding box center [82, 264] width 9 height 9
select select "2026"
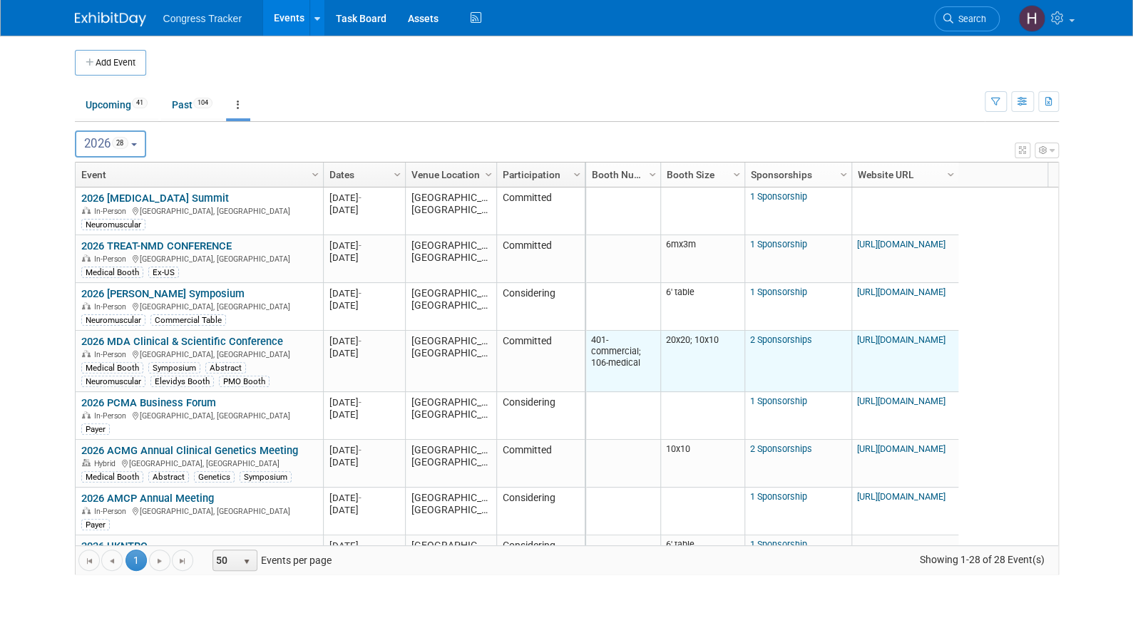
click at [759, 337] on link "2 Sponsorships" at bounding box center [781, 339] width 62 height 11
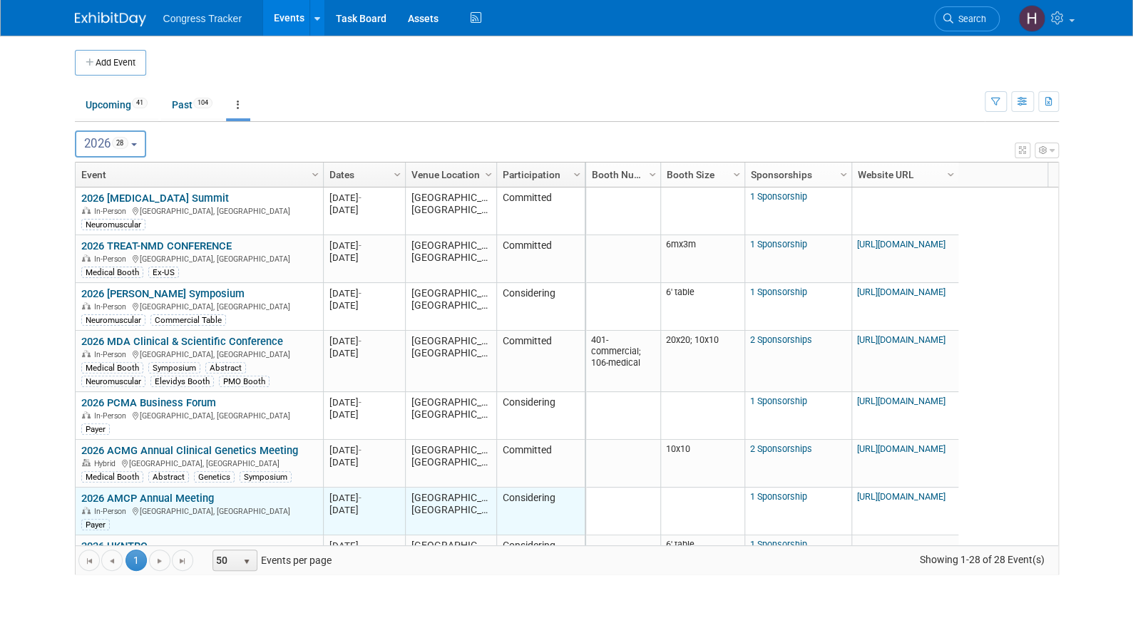
click at [175, 498] on link "2026 AMCP Annual Meeting" at bounding box center [147, 498] width 133 height 13
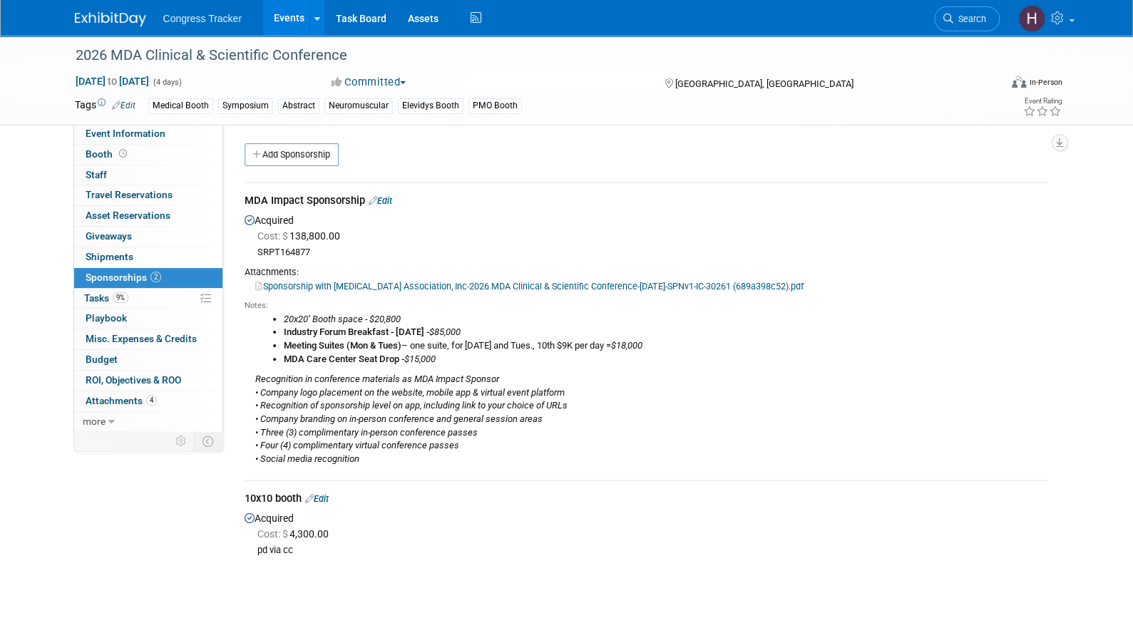
click at [325, 496] on link "Edit" at bounding box center [317, 498] width 24 height 11
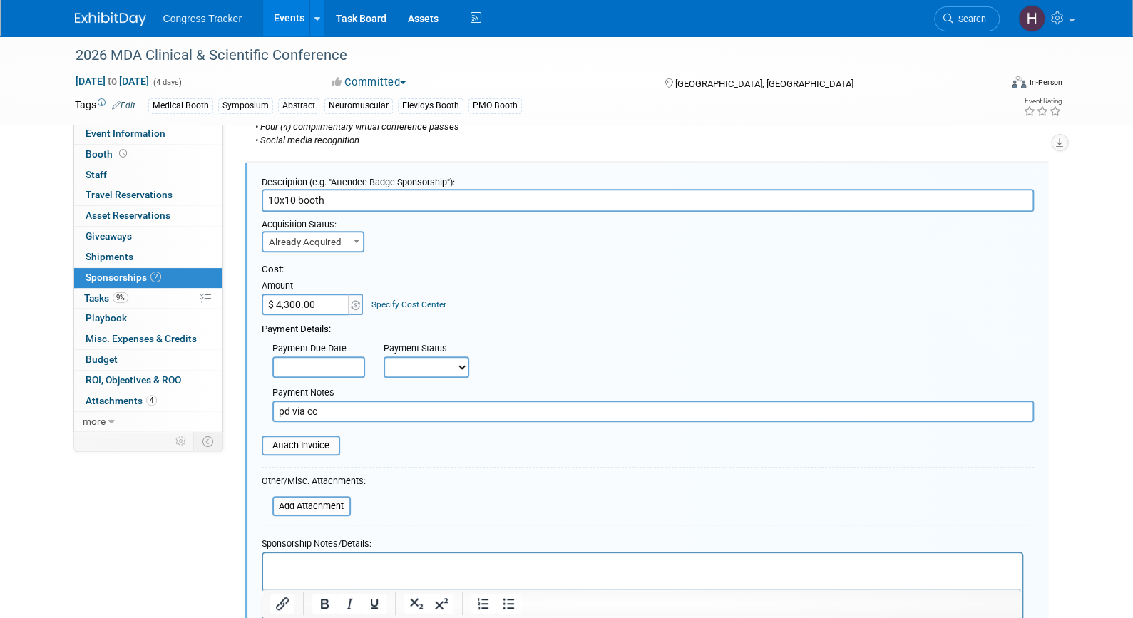
click at [314, 564] on p "Rich Text Area. Press ALT-0 for help." at bounding box center [642, 566] width 742 height 14
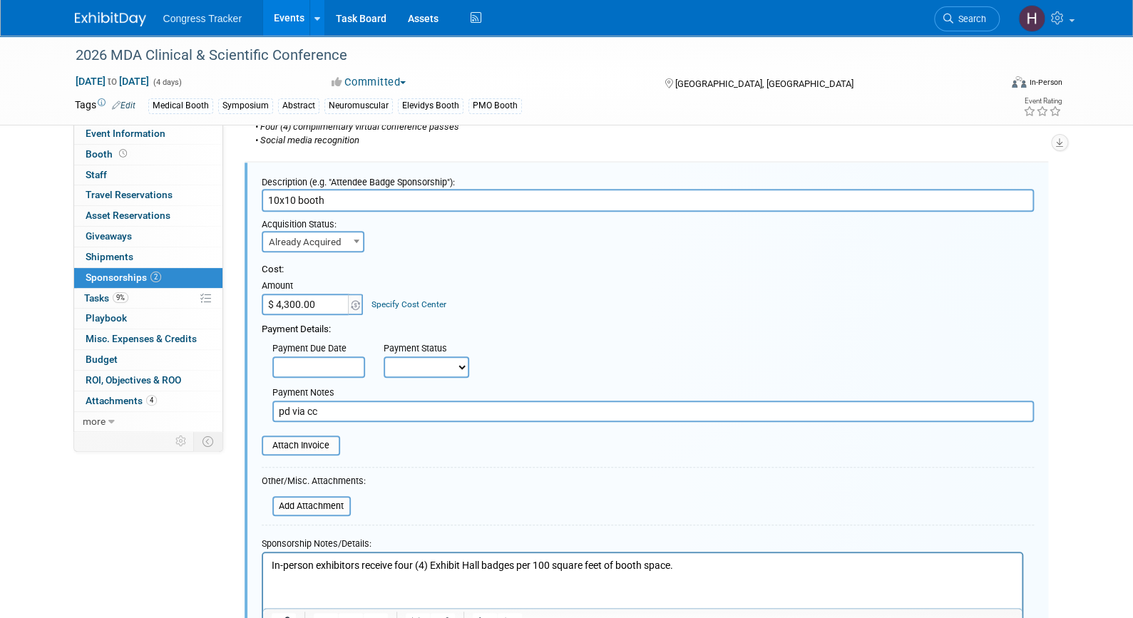
scroll to position [450, 0]
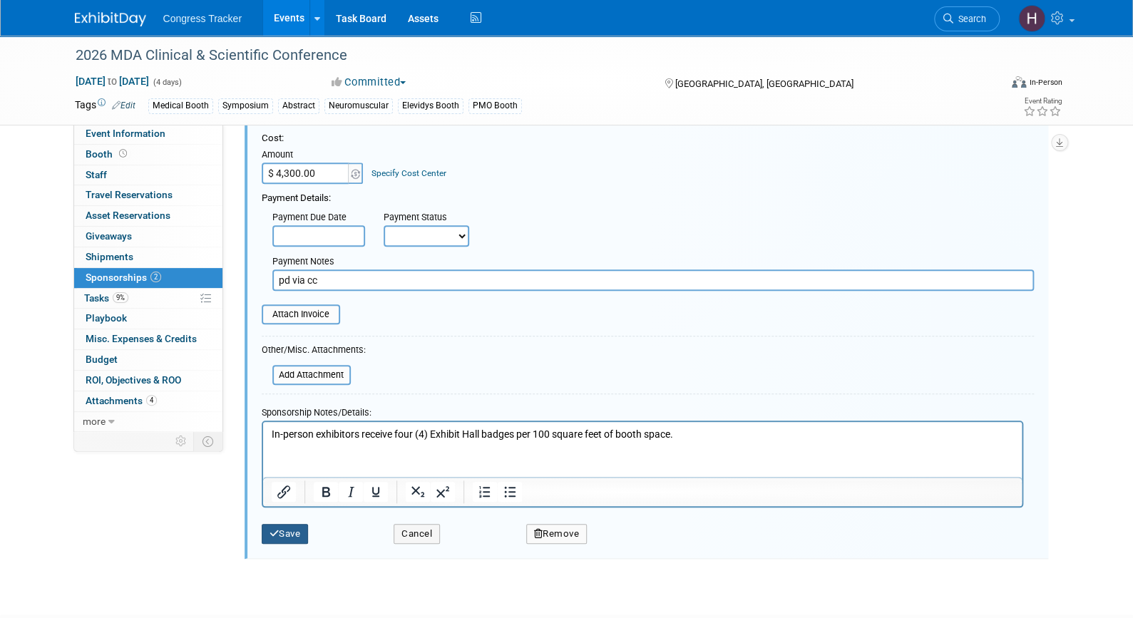
click at [288, 531] on button "Save" at bounding box center [285, 534] width 47 height 20
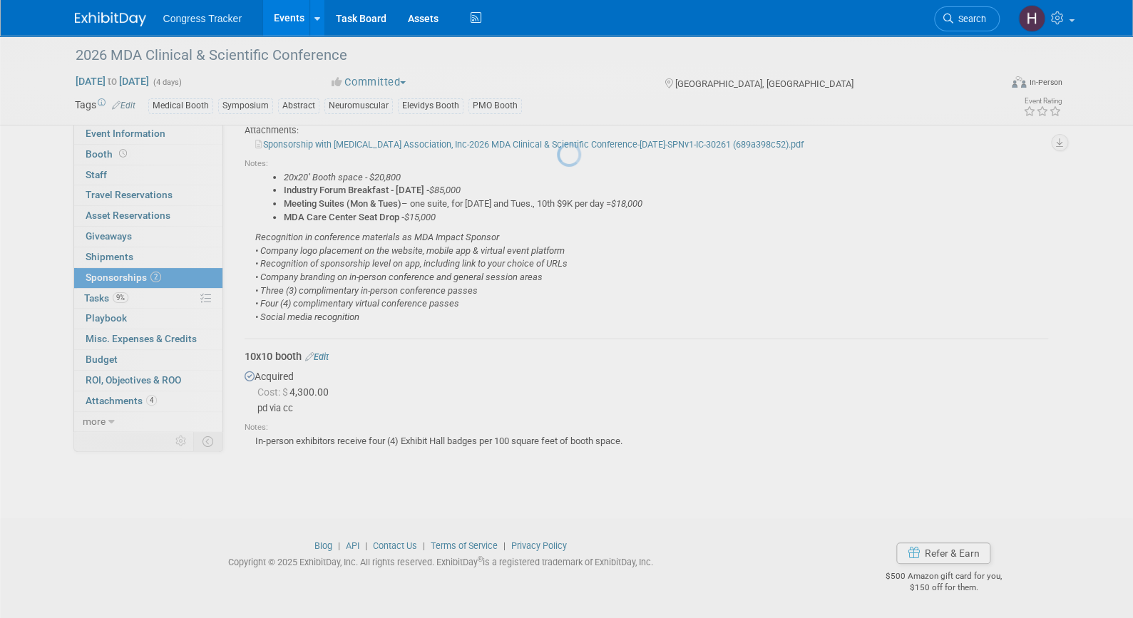
scroll to position [140, 0]
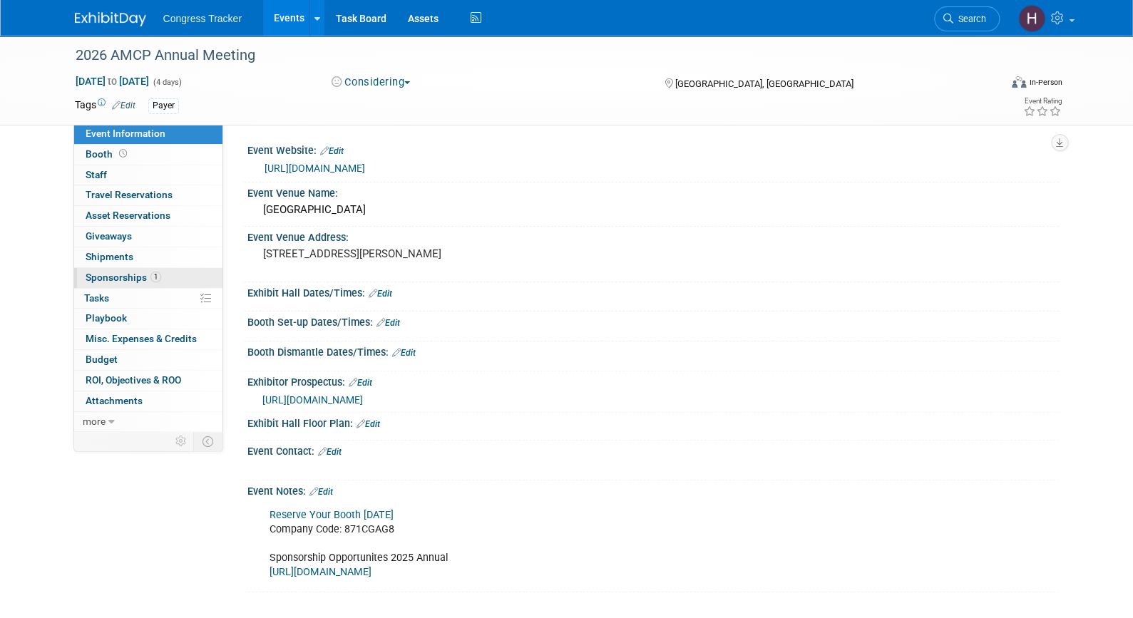
click at [129, 280] on span "Sponsorships 1" at bounding box center [124, 277] width 76 height 11
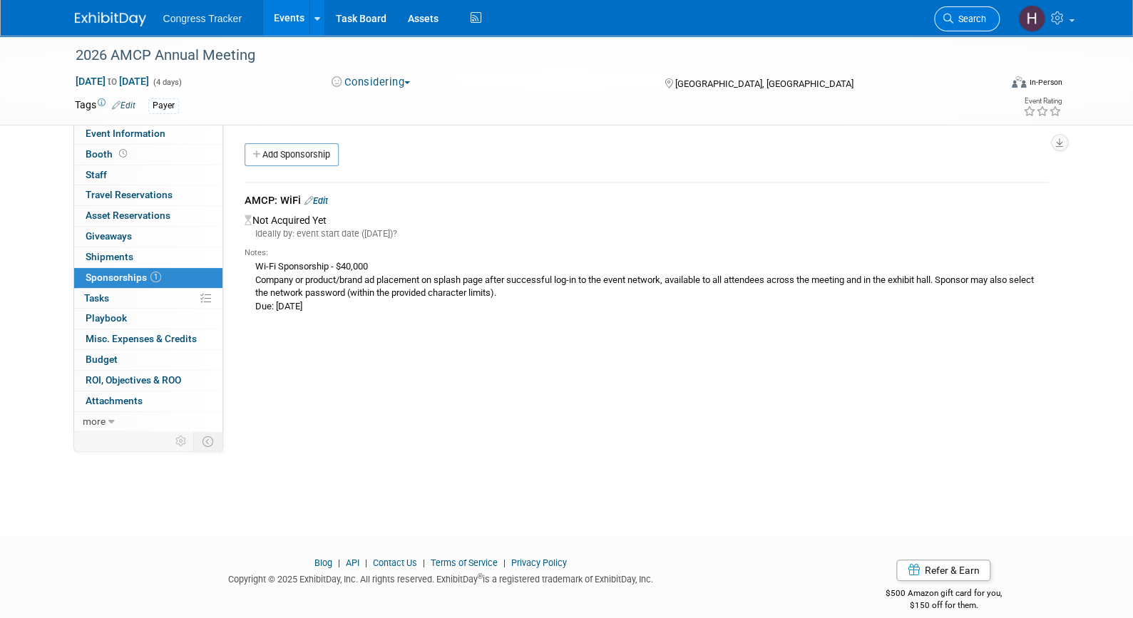
click at [969, 22] on span "Search" at bounding box center [969, 19] width 33 height 11
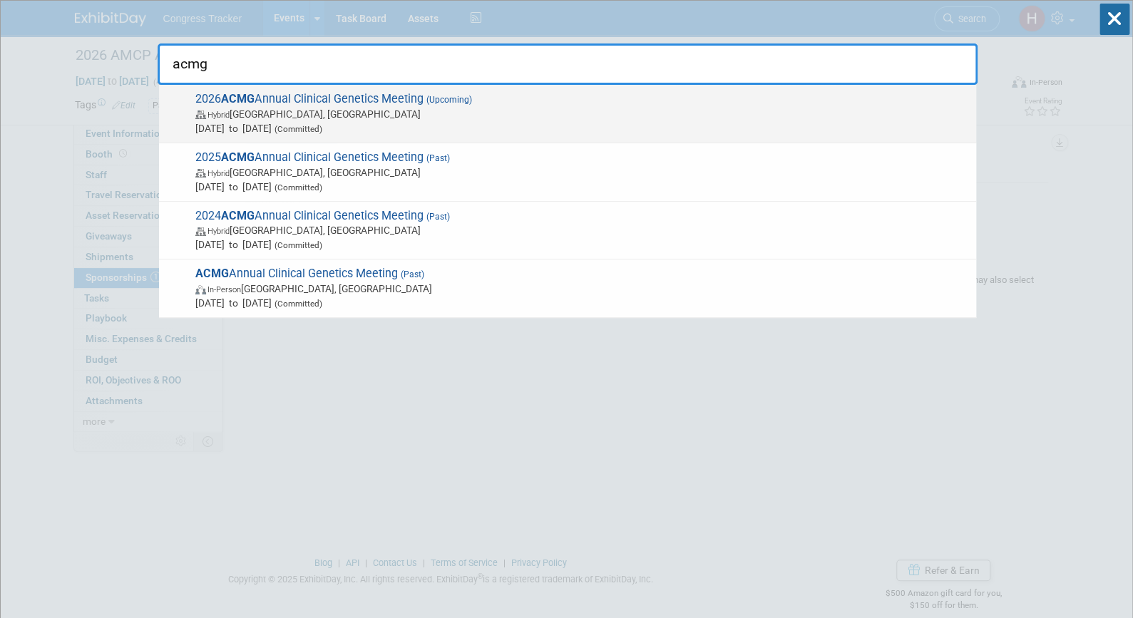
type input "acmg"
click at [221, 107] on span "Hybrid [GEOGRAPHIC_DATA], [GEOGRAPHIC_DATA]" at bounding box center [582, 114] width 774 height 14
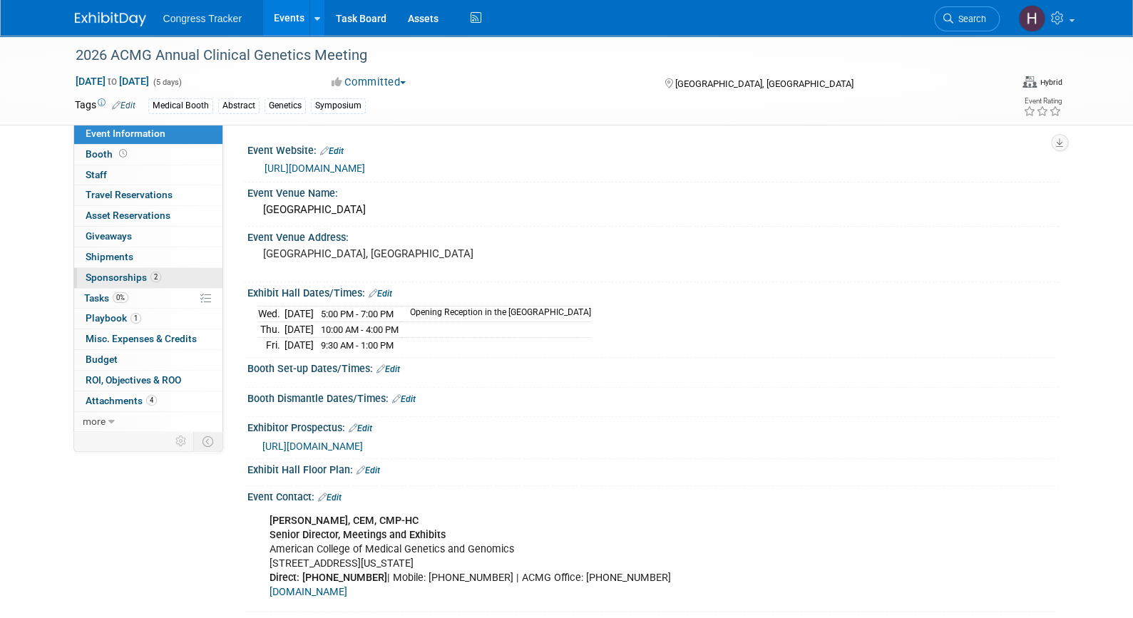
click at [125, 280] on span "Sponsorships 2" at bounding box center [124, 277] width 76 height 11
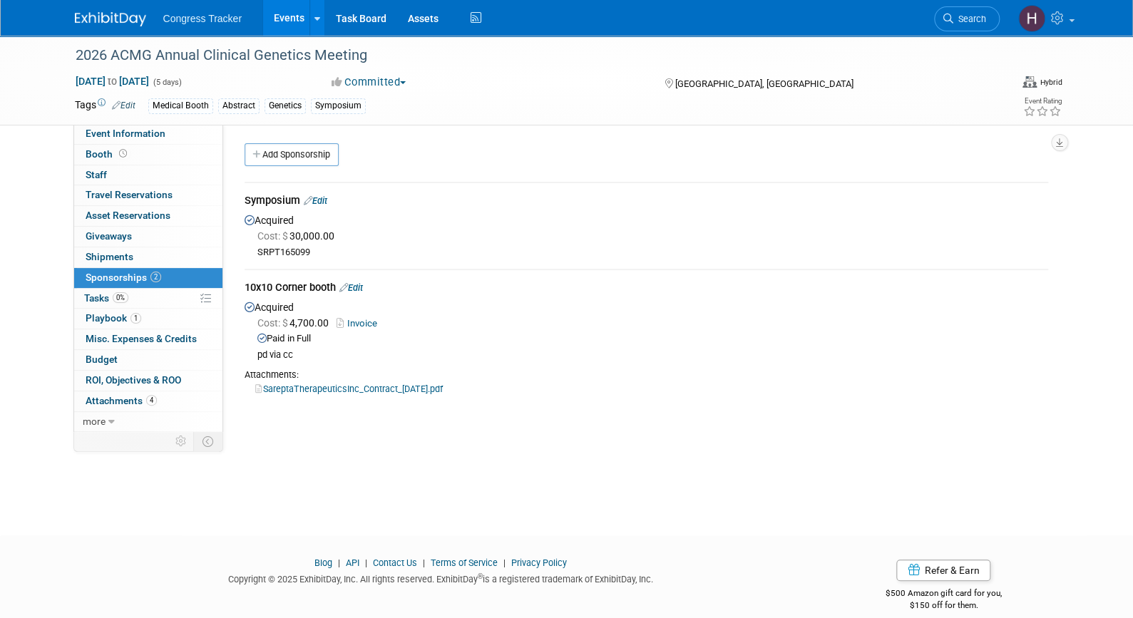
click at [337, 387] on link "SareptaTherapeuticsInc_Contract_[DATE].pdf" at bounding box center [349, 389] width 188 height 11
click at [118, 400] on span "Attachments 4" at bounding box center [121, 400] width 71 height 11
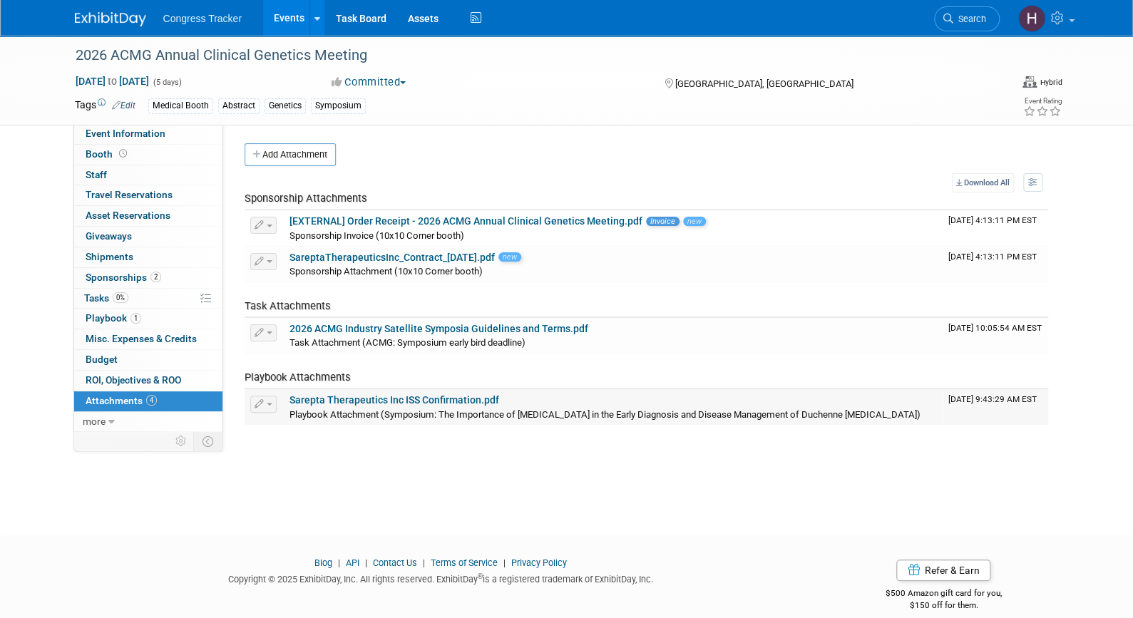
click at [405, 402] on link "Sarepta Therapeutics Inc ISS Confirmation.pdf" at bounding box center [395, 399] width 210 height 11
click at [523, 324] on link "2026 ACMG Industry Satellite Symposia Guidelines and Terms.pdf" at bounding box center [439, 328] width 299 height 11
click at [471, 258] on link "SareptaTherapeuticsInc_Contract_[DATE].pdf" at bounding box center [392, 257] width 205 height 11
click at [515, 218] on link "[EXTERNAL] Order Receipt - 2026 ACMG Annual Clinical Genetics Meeting.pdf" at bounding box center [466, 220] width 353 height 11
click at [135, 275] on span "Sponsorships 2" at bounding box center [124, 277] width 76 height 11
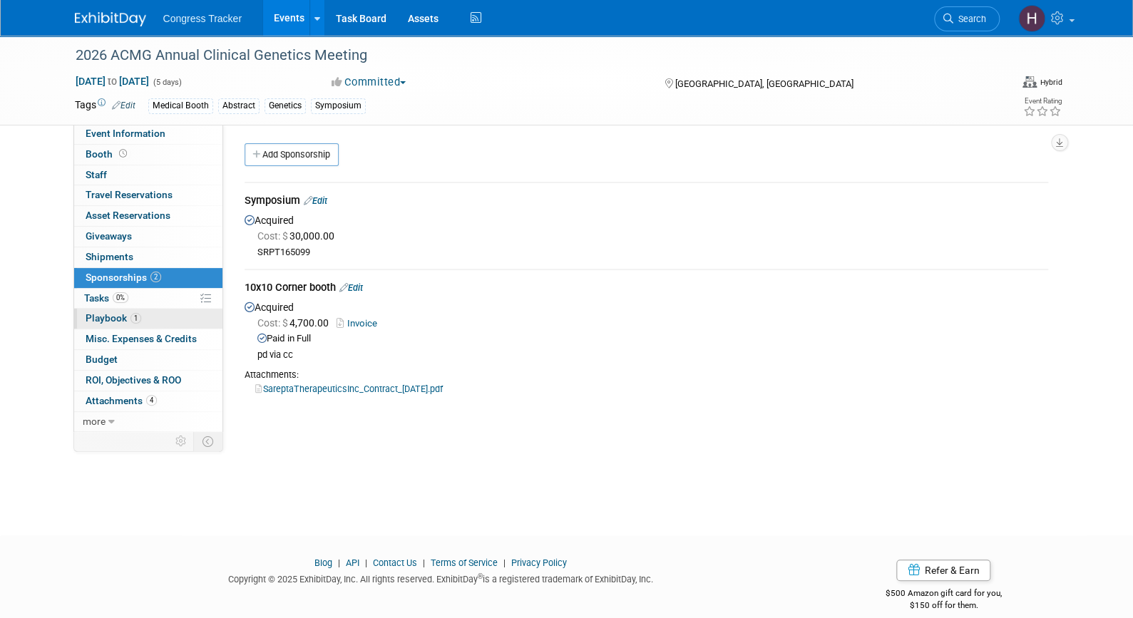
click at [101, 317] on span "Playbook 1" at bounding box center [114, 317] width 56 height 11
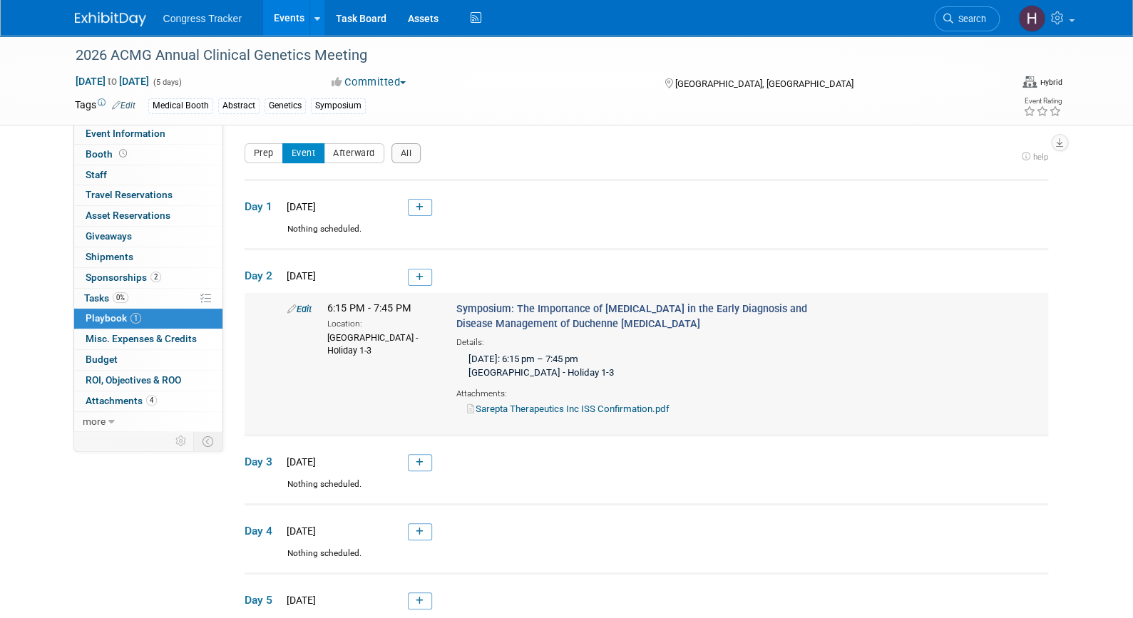
click at [538, 407] on link "Sarepta Therapeutics Inc ISS Confirmation.pdf" at bounding box center [568, 409] width 203 height 11
click at [117, 132] on span "Event Information" at bounding box center [126, 133] width 80 height 11
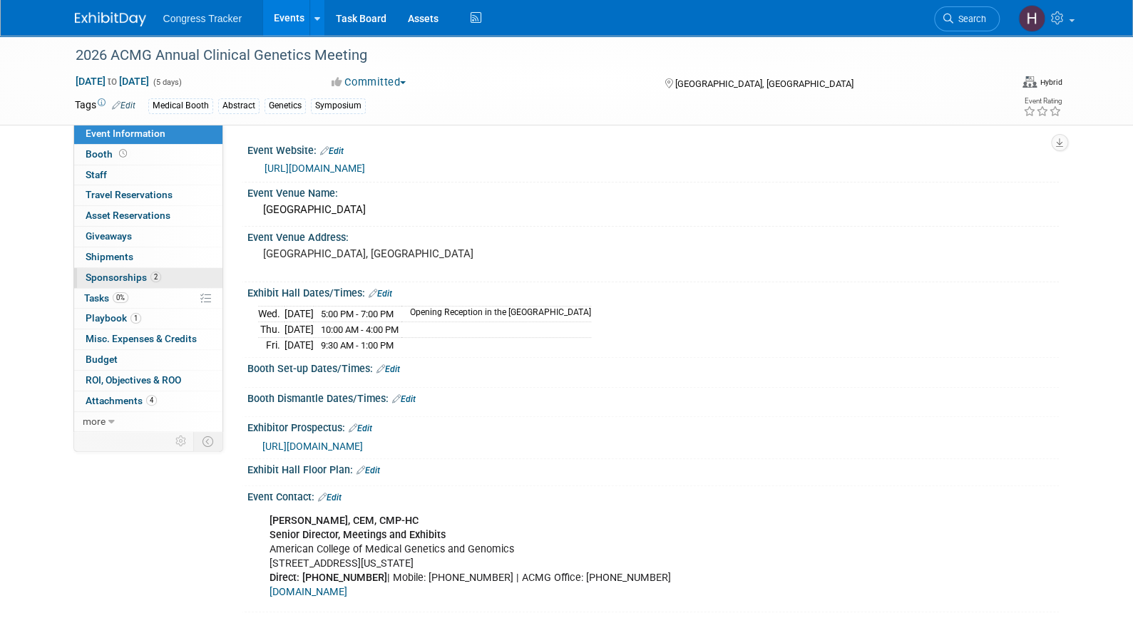
click at [118, 276] on span "Sponsorships 2" at bounding box center [124, 277] width 76 height 11
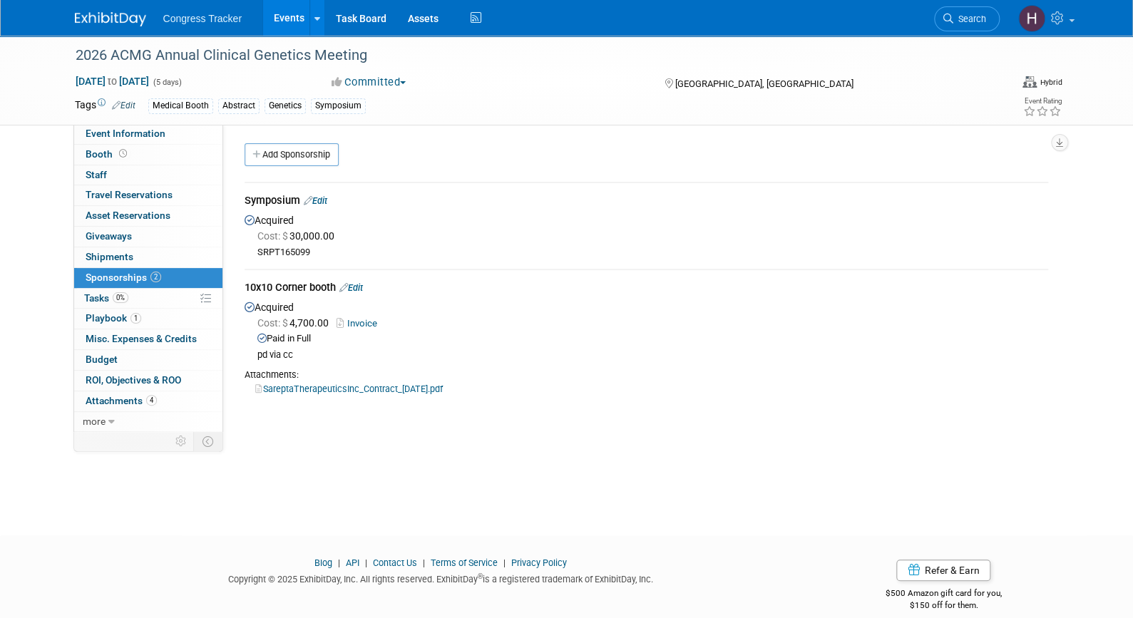
click at [322, 202] on link "Edit" at bounding box center [316, 200] width 24 height 11
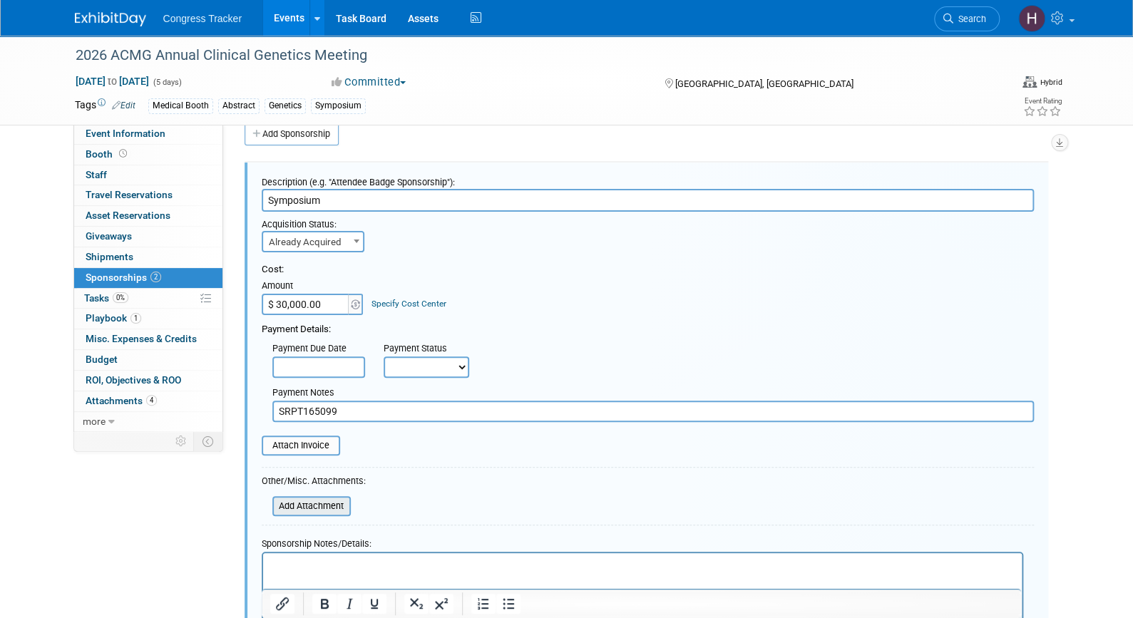
click at [295, 501] on input "file" at bounding box center [265, 506] width 170 height 17
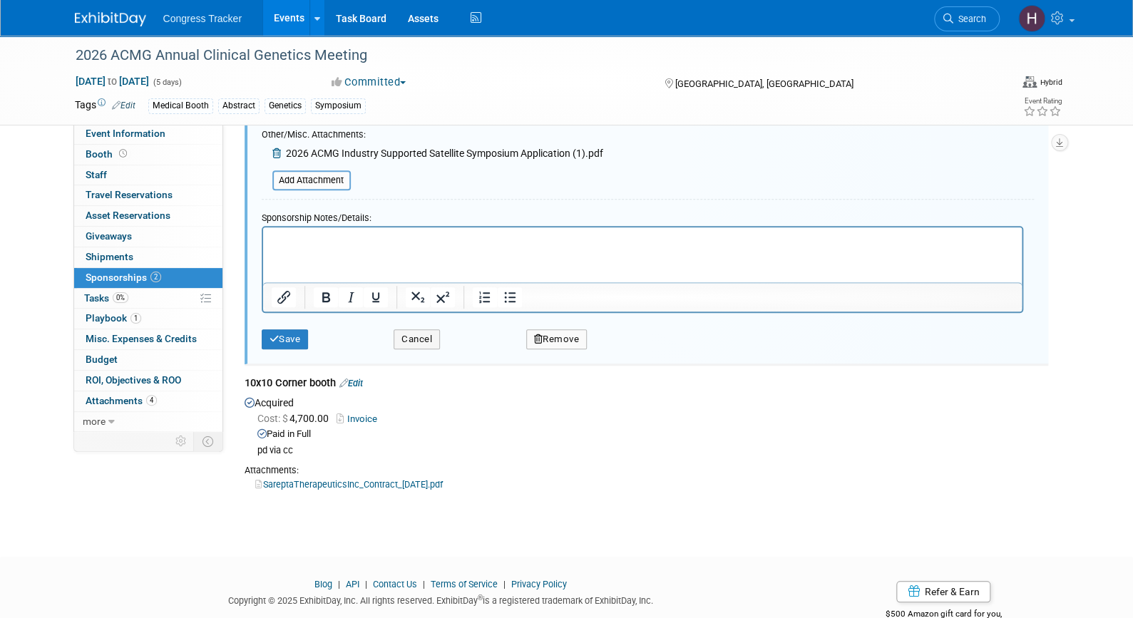
scroll to position [371, 0]
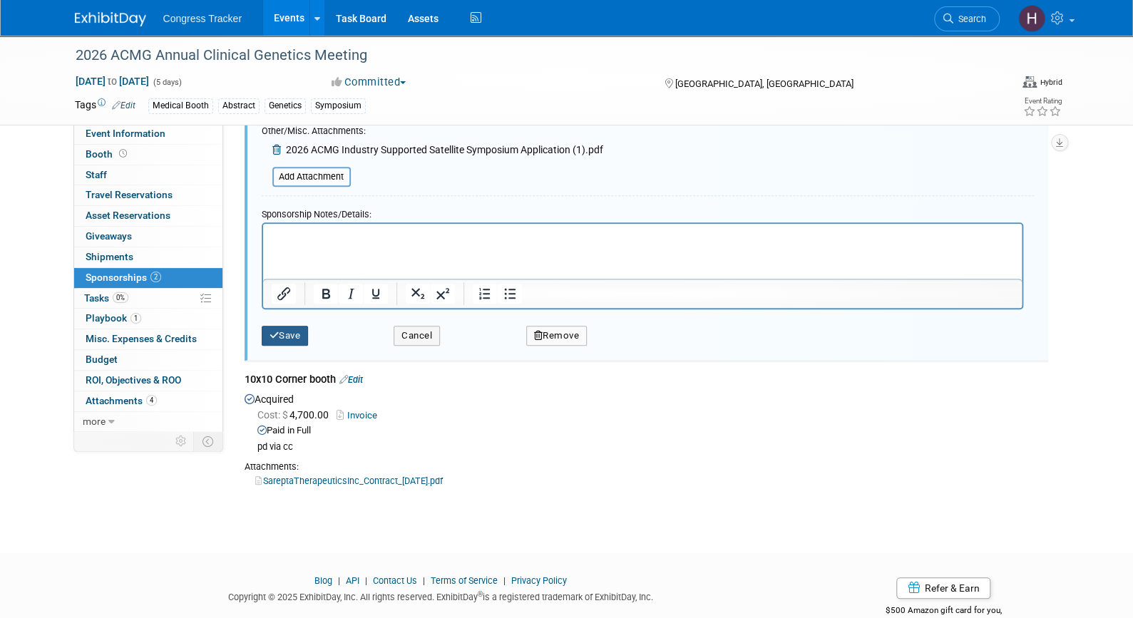
click at [285, 334] on button "Save" at bounding box center [285, 336] width 47 height 20
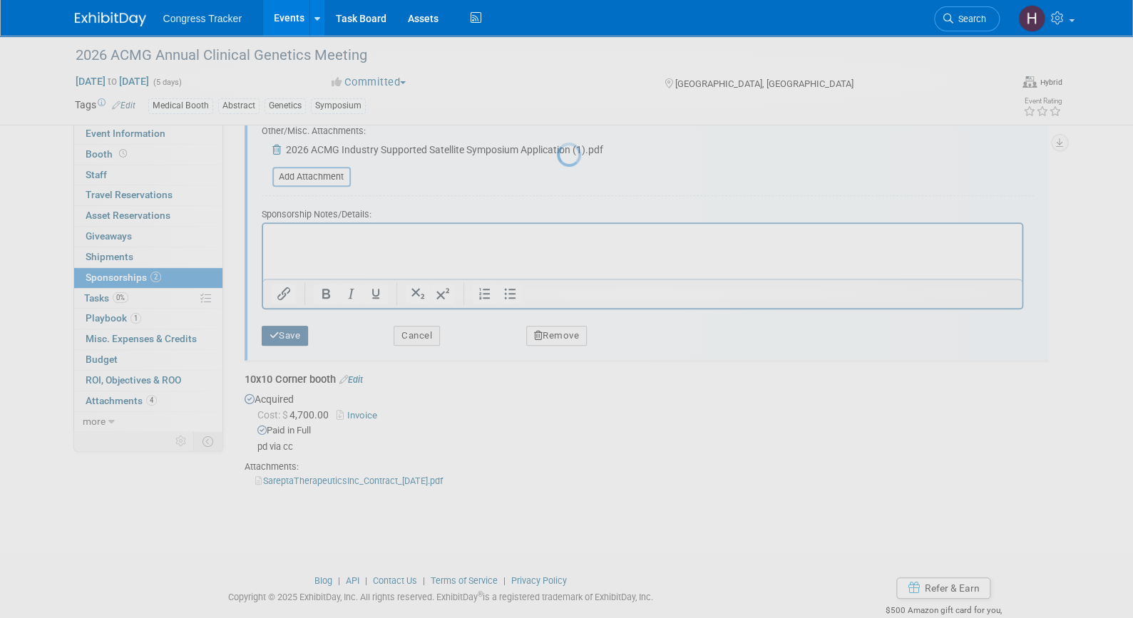
scroll to position [17, 0]
